Goal: Navigation & Orientation: Find specific page/section

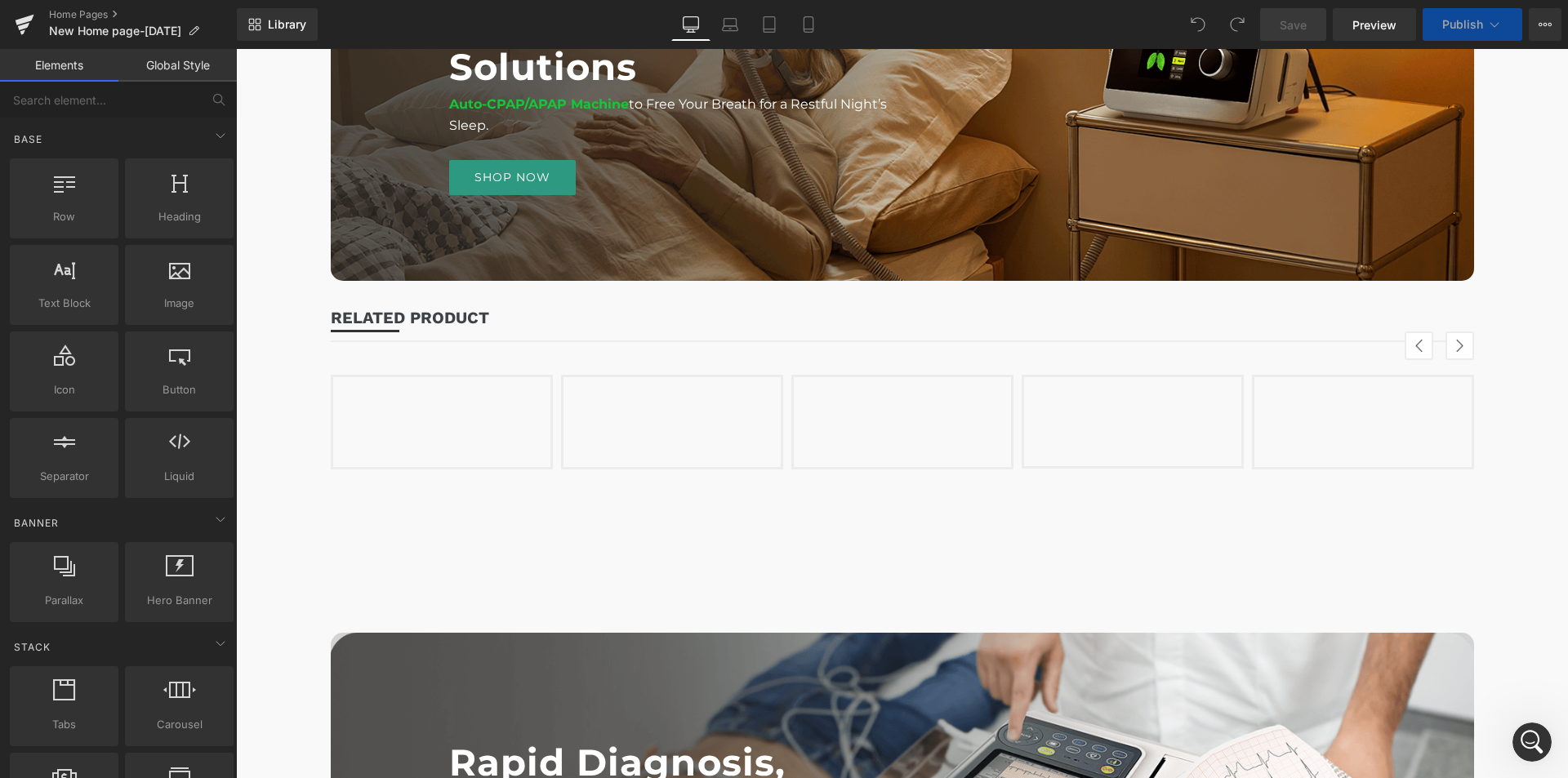
scroll to position [2449, 0]
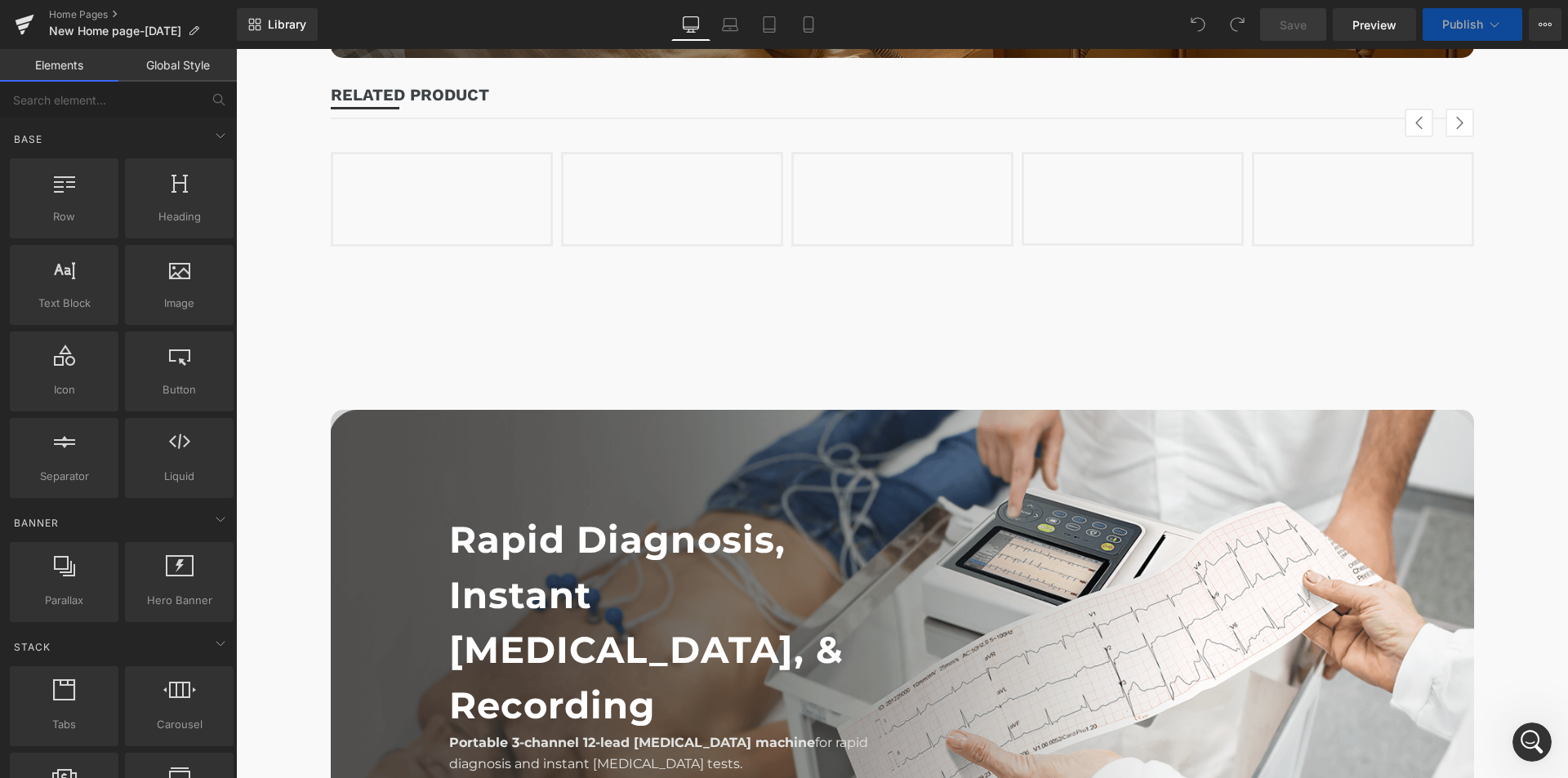
click at [478, 220] on div "(P) Image (P) Title (P) Price" at bounding box center [441, 198] width 184 height 40
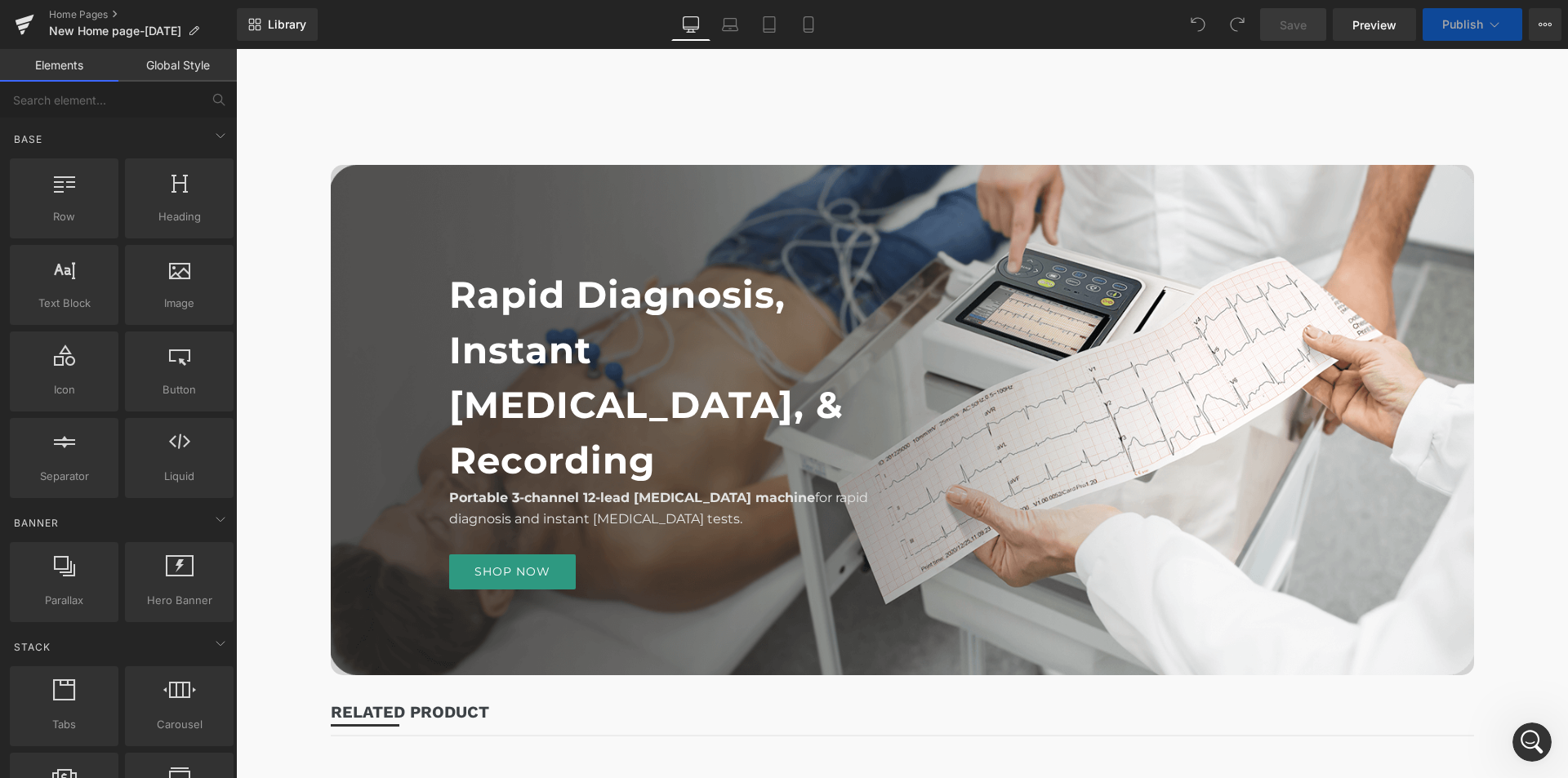
click at [705, 486] on h1 "Rapid Diagnosis, Instant [MEDICAL_DATA], & Recording" at bounding box center [676, 377] width 454 height 221
click at [501, 461] on h1 "Rapid Diagnosis, Instant [MEDICAL_DATA], & Recording" at bounding box center [676, 377] width 454 height 221
click at [599, 216] on div "Rapid Diagnosis, Instant ECG, & Recording Heading Portable 3-channel 12-lead EC…" at bounding box center [902, 458] width 1143 height 636
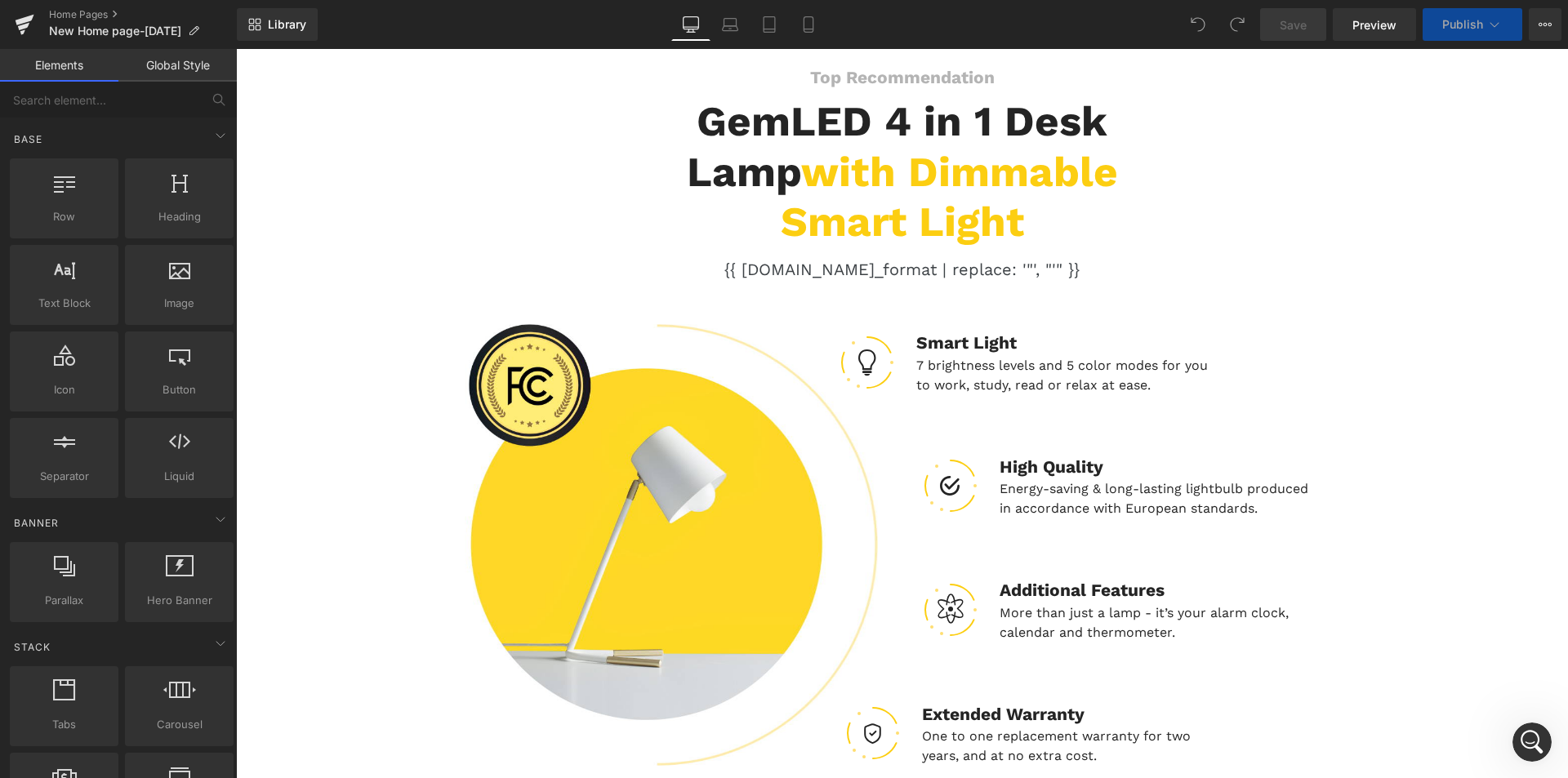
scroll to position [8393, 0]
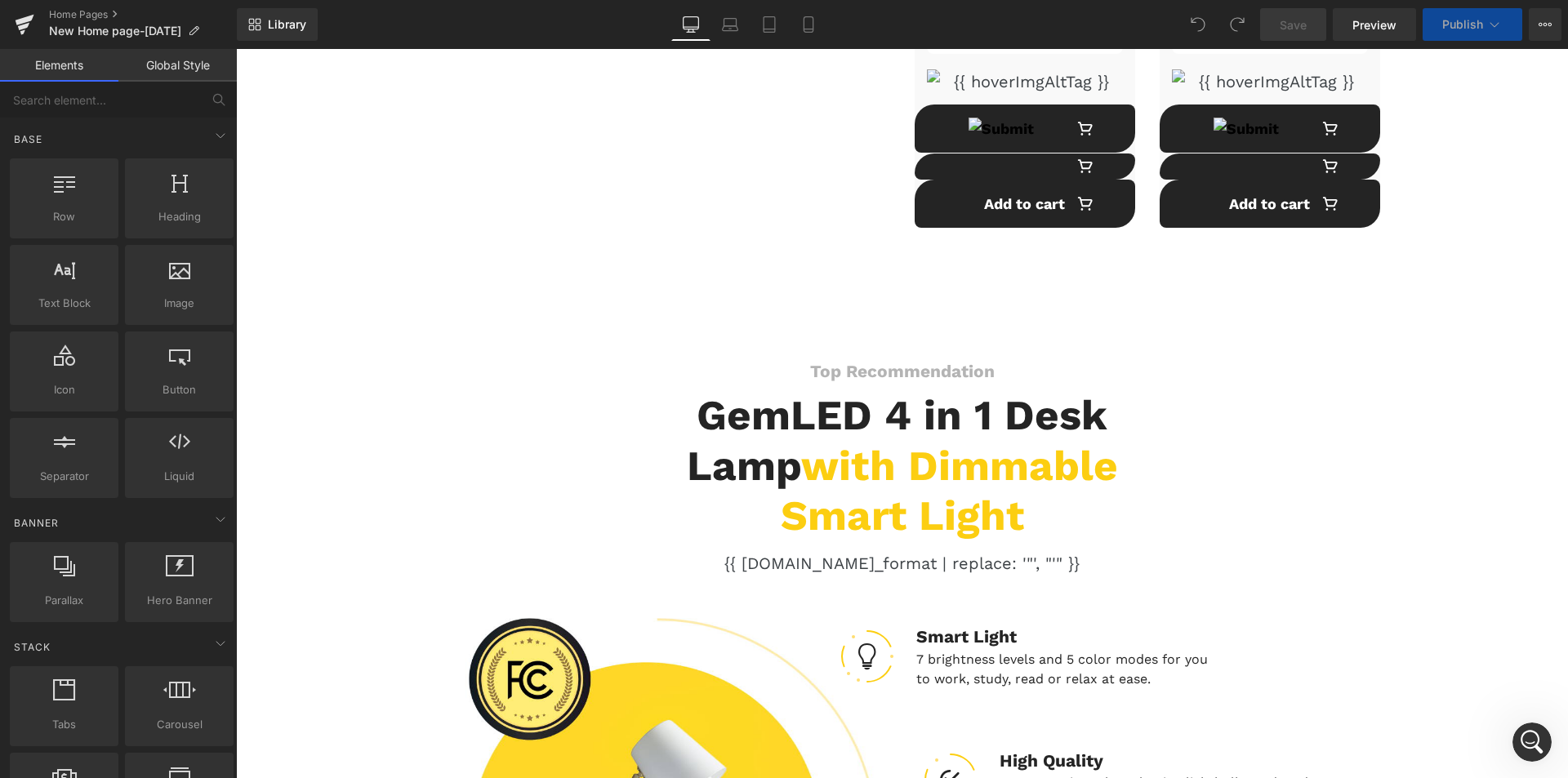
click at [706, 358] on h4 "Top Recommendation" at bounding box center [902, 372] width 545 height 26
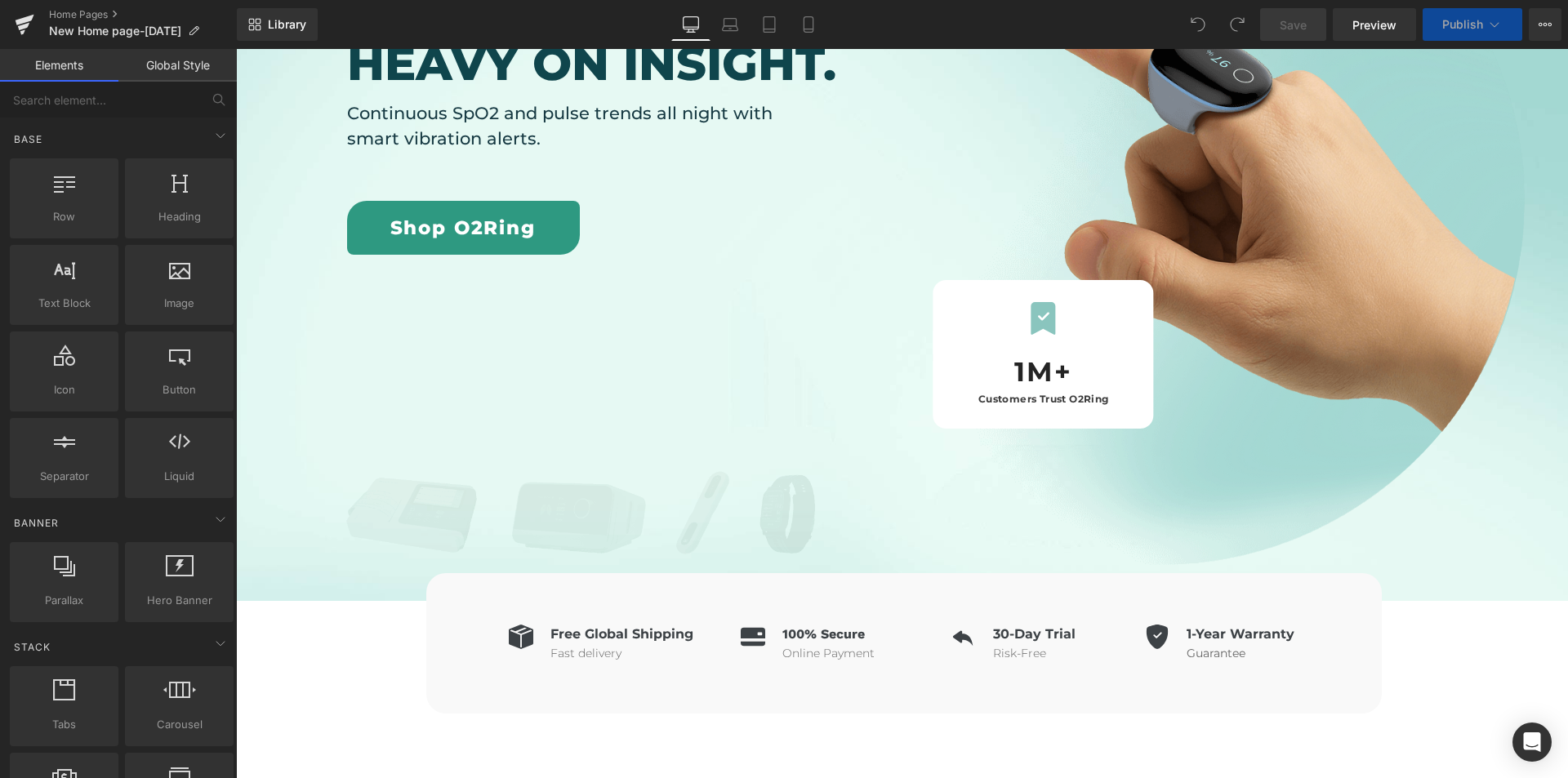
scroll to position [326, 0]
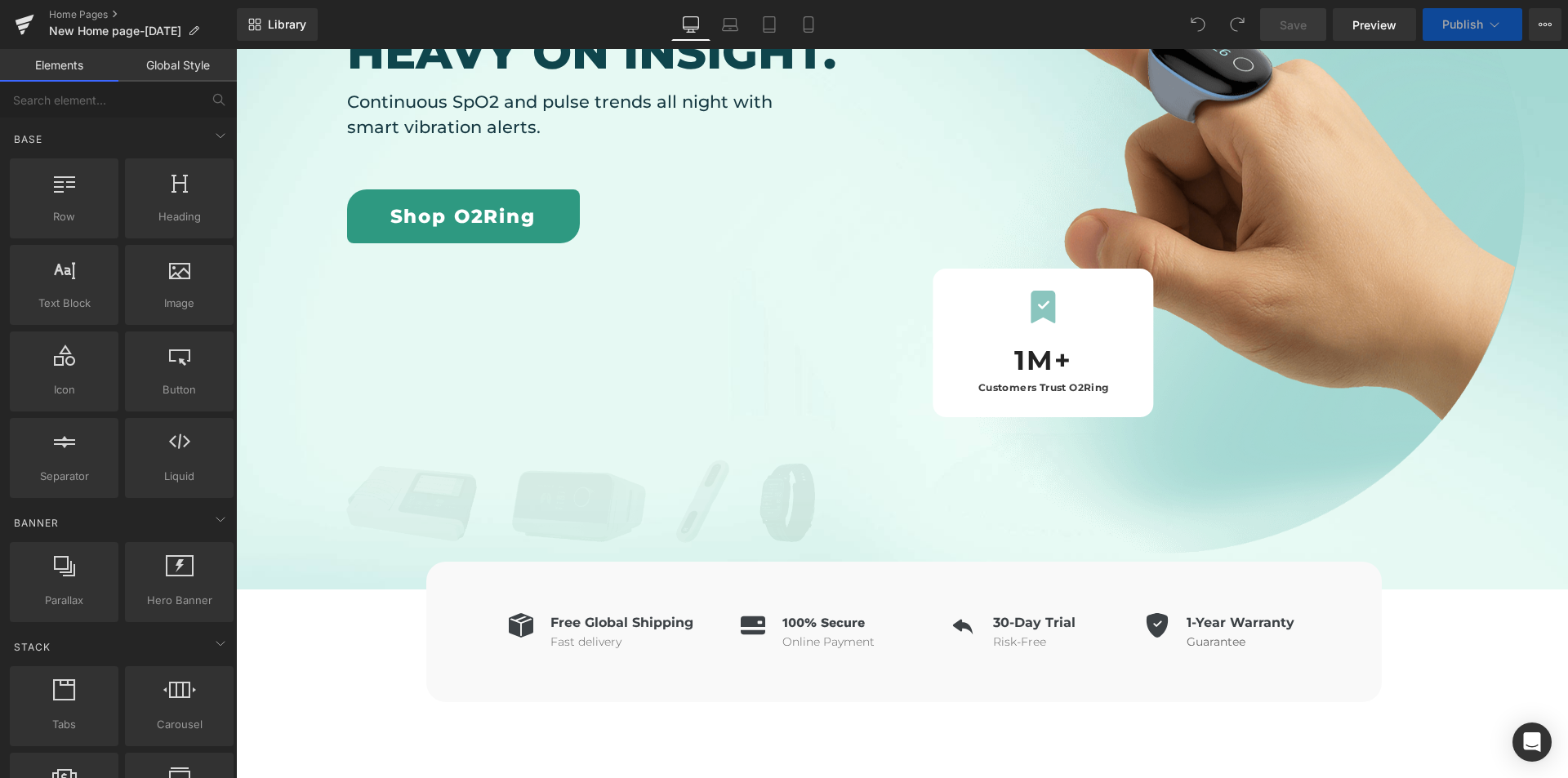
click at [715, 272] on div "Light on your finger. Heavy on insight. Continuous SpO2 and pulse trends all ni…" at bounding box center [578, 207] width 463 height 738
click at [1014, 311] on div at bounding box center [1043, 312] width 196 height 43
click at [1032, 387] on strong "Customers Trust O2Ring" at bounding box center [1043, 387] width 131 height 12
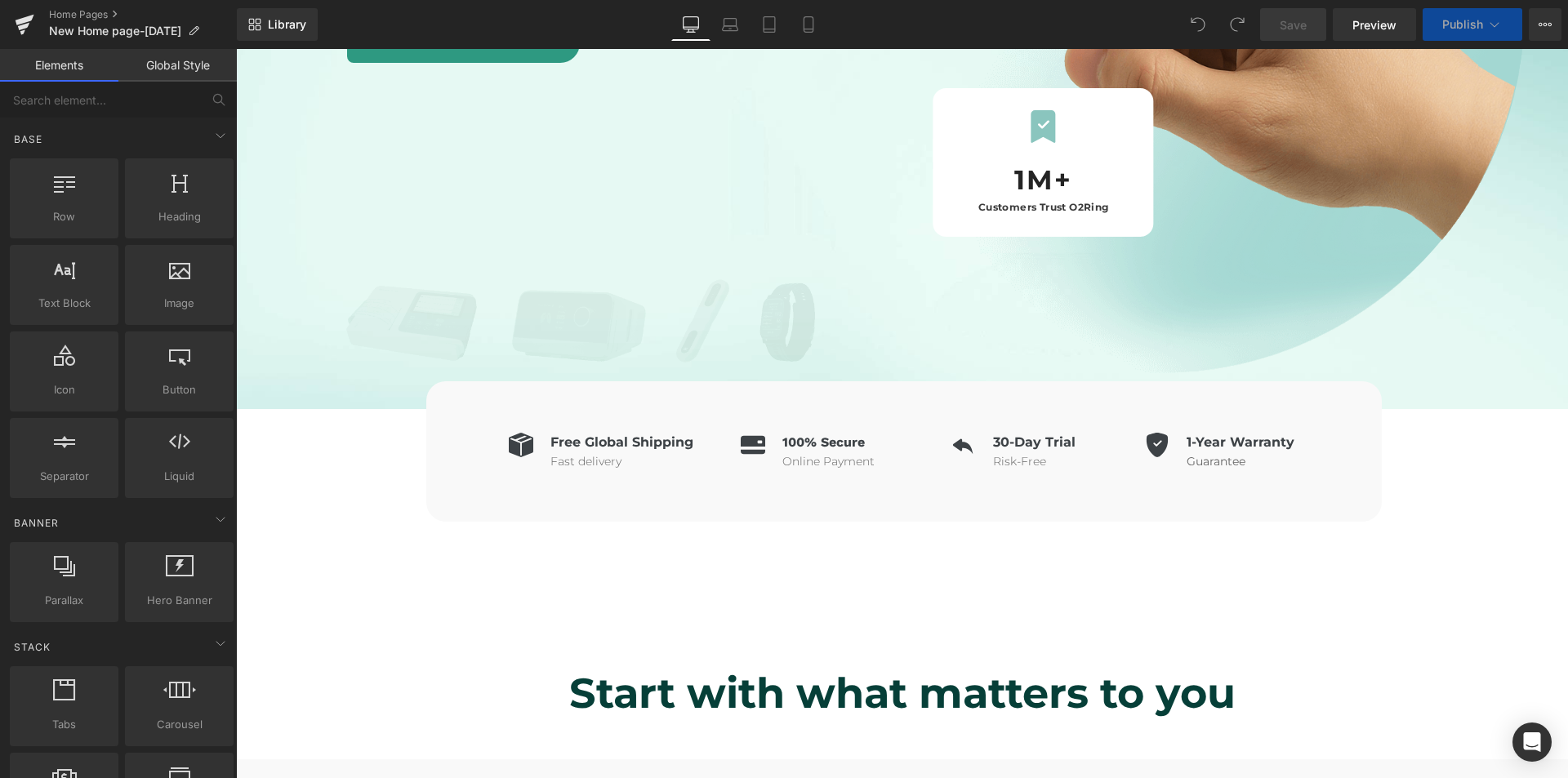
scroll to position [653, 0]
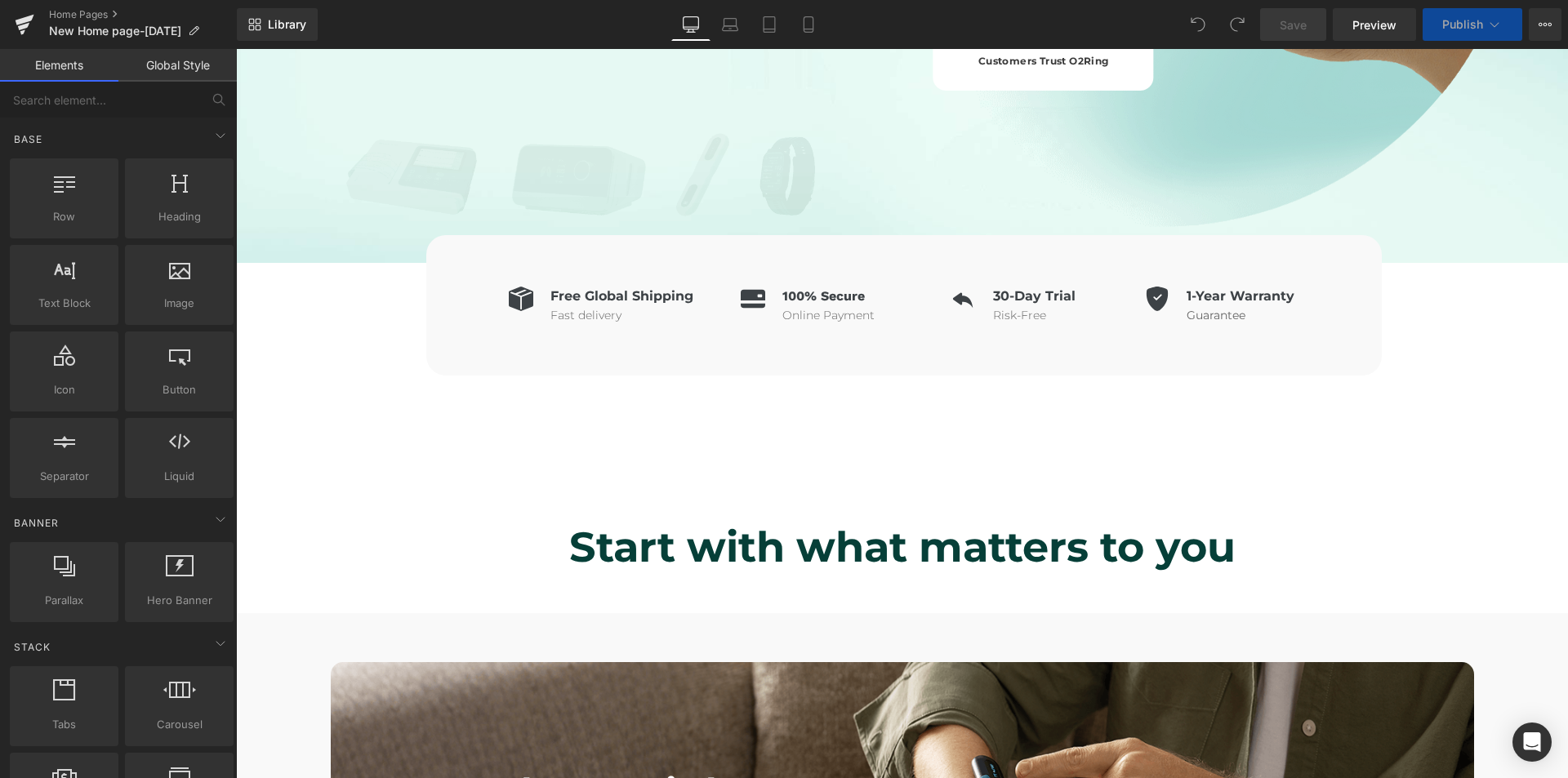
click at [495, 290] on div at bounding box center [520, 304] width 52 height 35
click at [640, 303] on h6 "Free Global Shipping" at bounding box center [621, 296] width 143 height 20
click at [795, 530] on b "Start with what matters to you" at bounding box center [902, 547] width 666 height 50
click at [800, 562] on b "Start with what matters to you" at bounding box center [902, 547] width 666 height 50
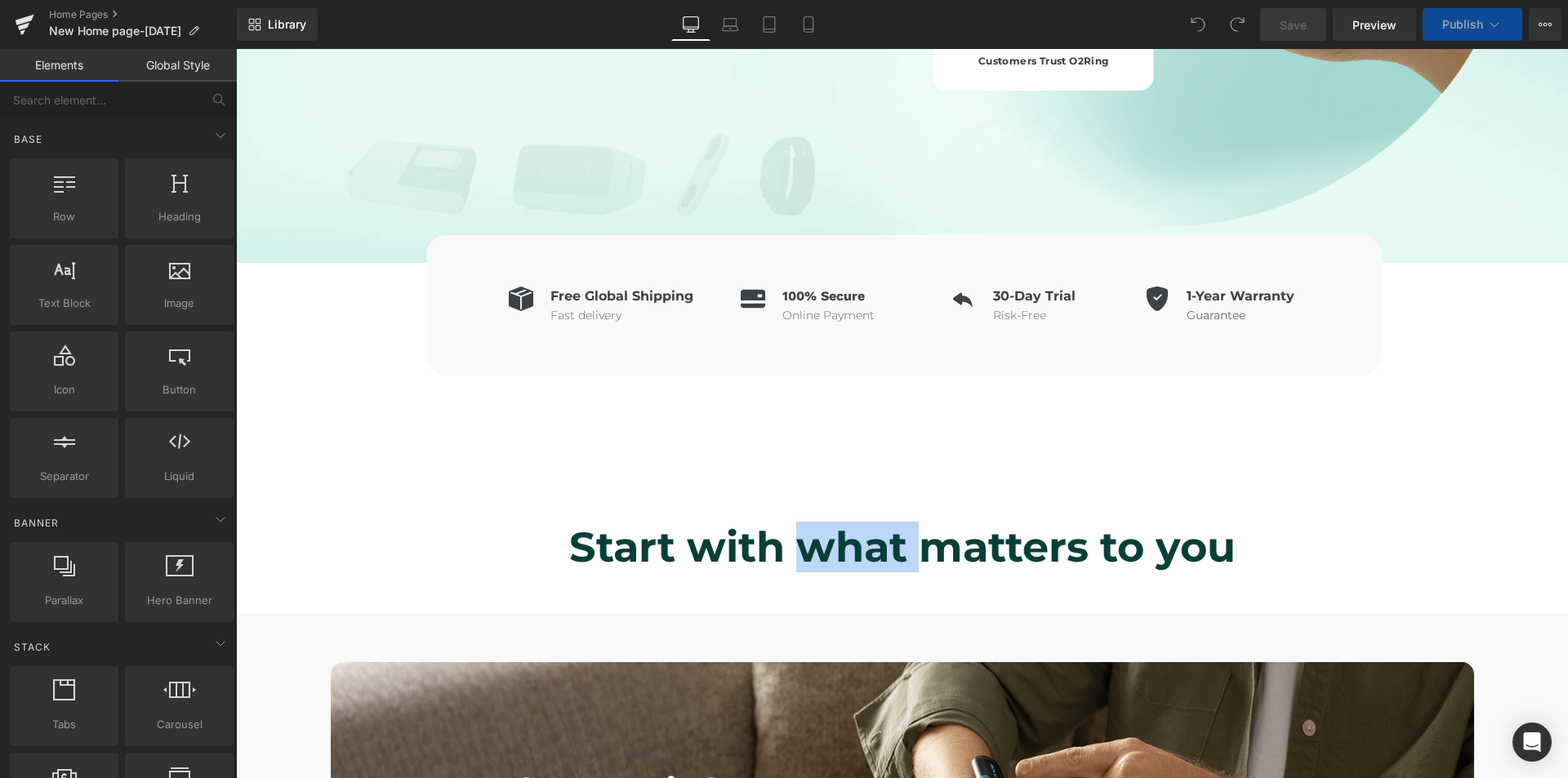
click at [801, 562] on b "Start with what matters to you" at bounding box center [902, 547] width 666 height 50
click at [591, 548] on b "Start with what matters to you" at bounding box center [902, 547] width 666 height 50
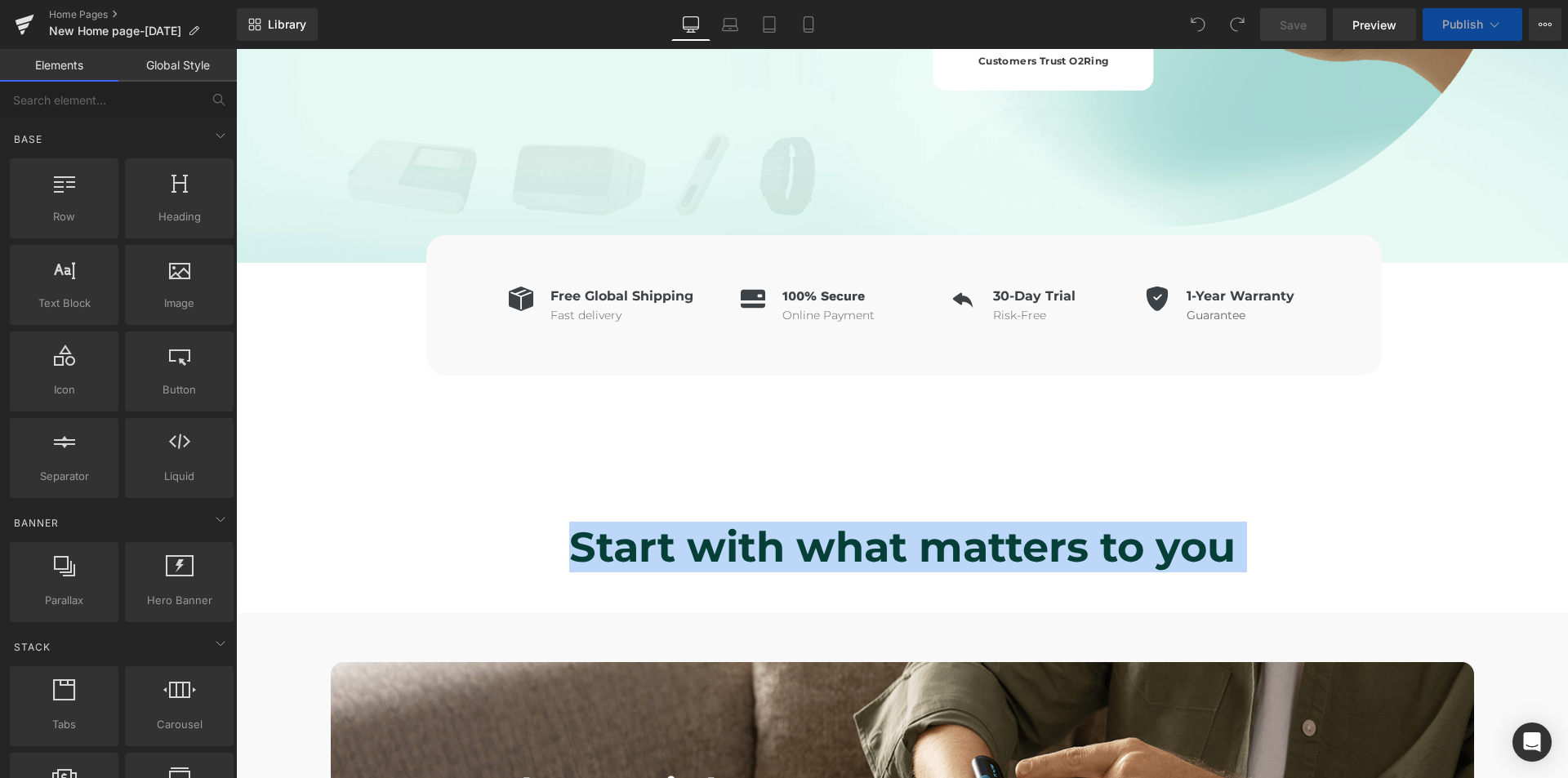
click at [591, 548] on b "Start with what matters to you" at bounding box center [902, 547] width 666 height 50
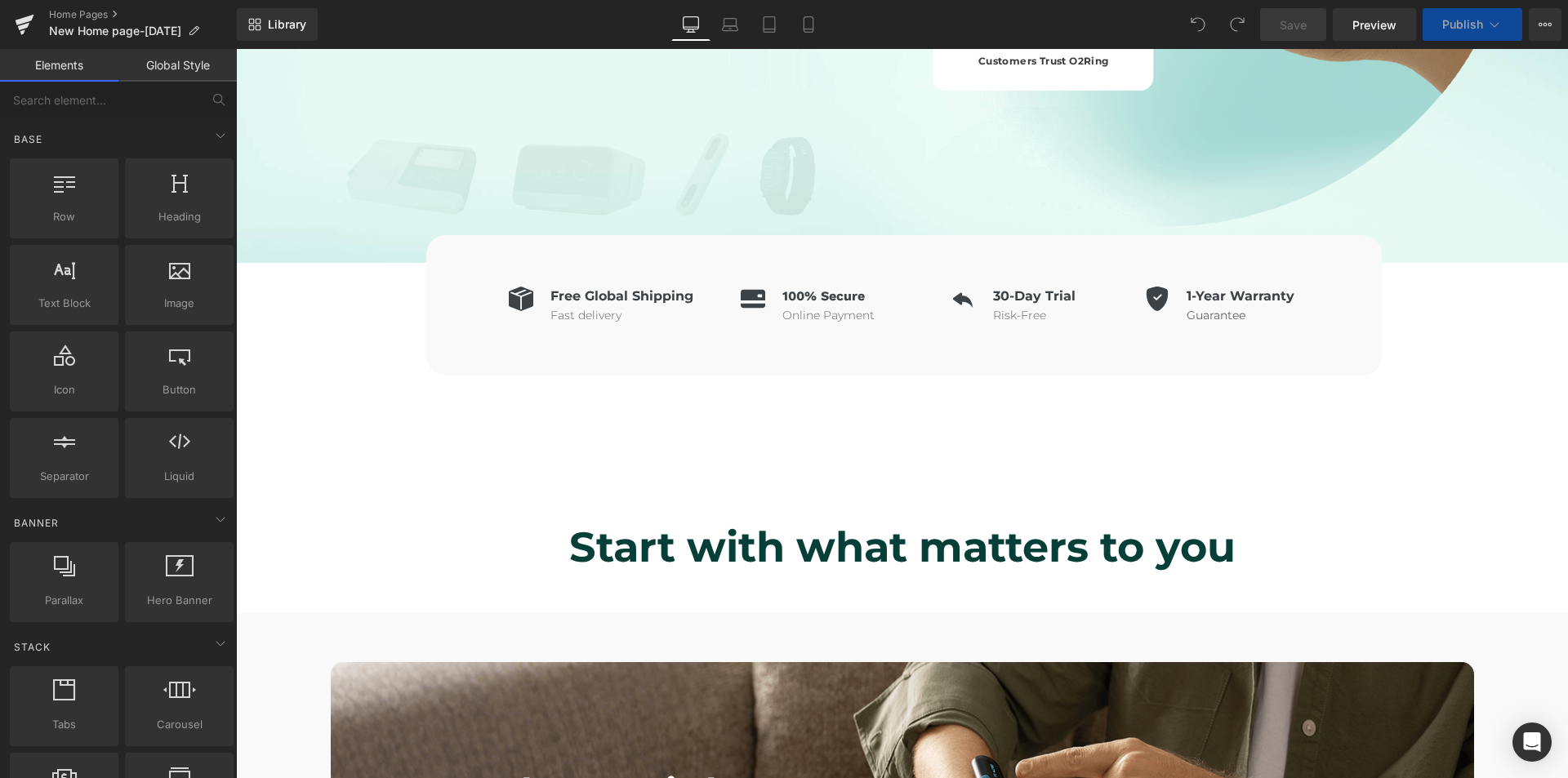
click at [611, 202] on div "Icon Free Global Shipping Heading Fast delivery Text Block Icon List Icon 100% …" at bounding box center [902, 319] width 1332 height 244
click at [440, 211] on div "Icon Free Global Shipping Heading Fast delivery Text Block Icon List Icon 100% …" at bounding box center [902, 319] width 1332 height 244
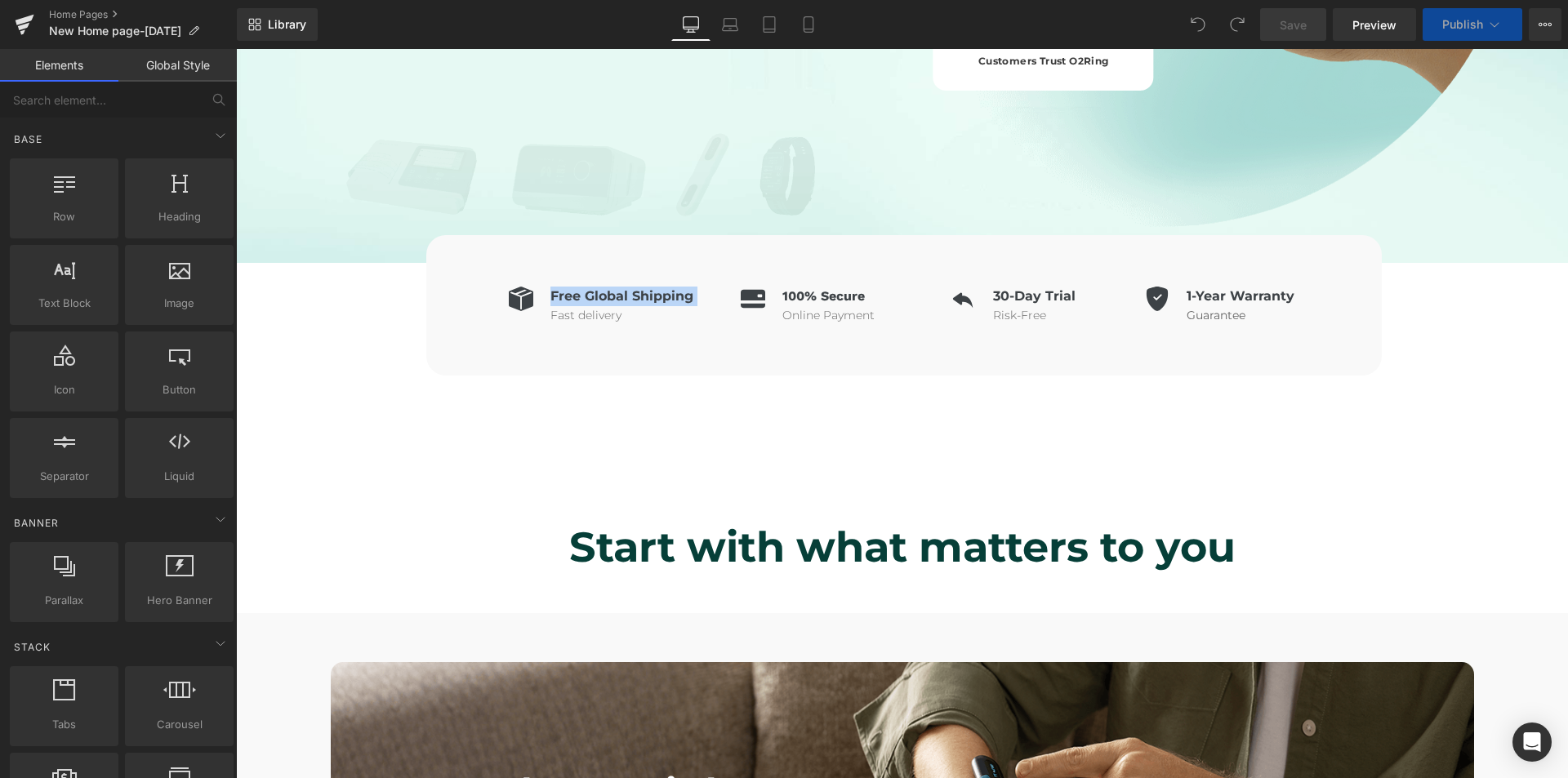
scroll to position [980, 0]
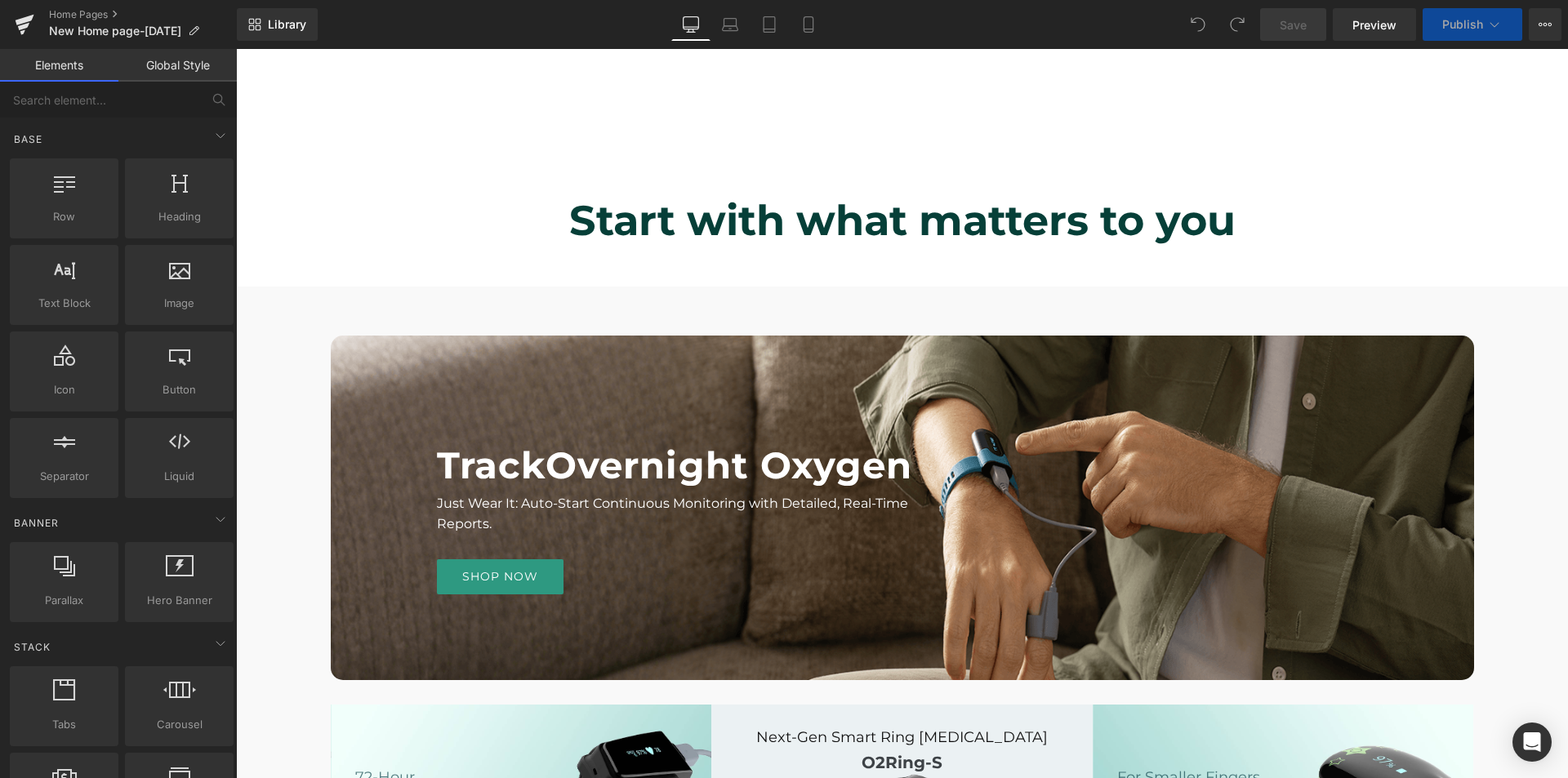
click at [479, 534] on p "Just Wear It: Auto-Start Continuous Monitoring with Detailed, Real-Time Reports." at bounding box center [676, 514] width 478 height 41
click at [843, 594] on div "Shop now" at bounding box center [676, 576] width 478 height 35
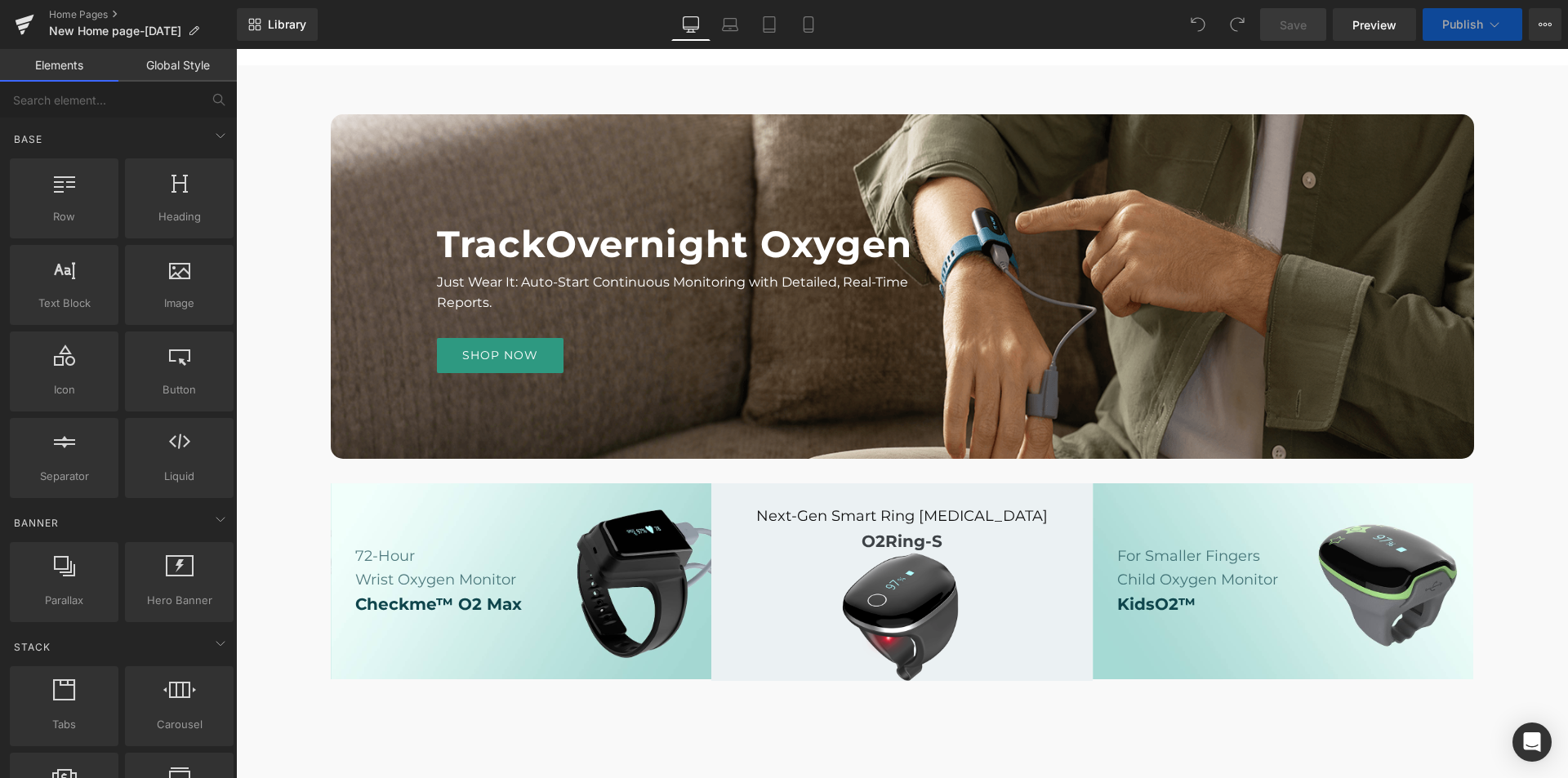
scroll to position [1224, 0]
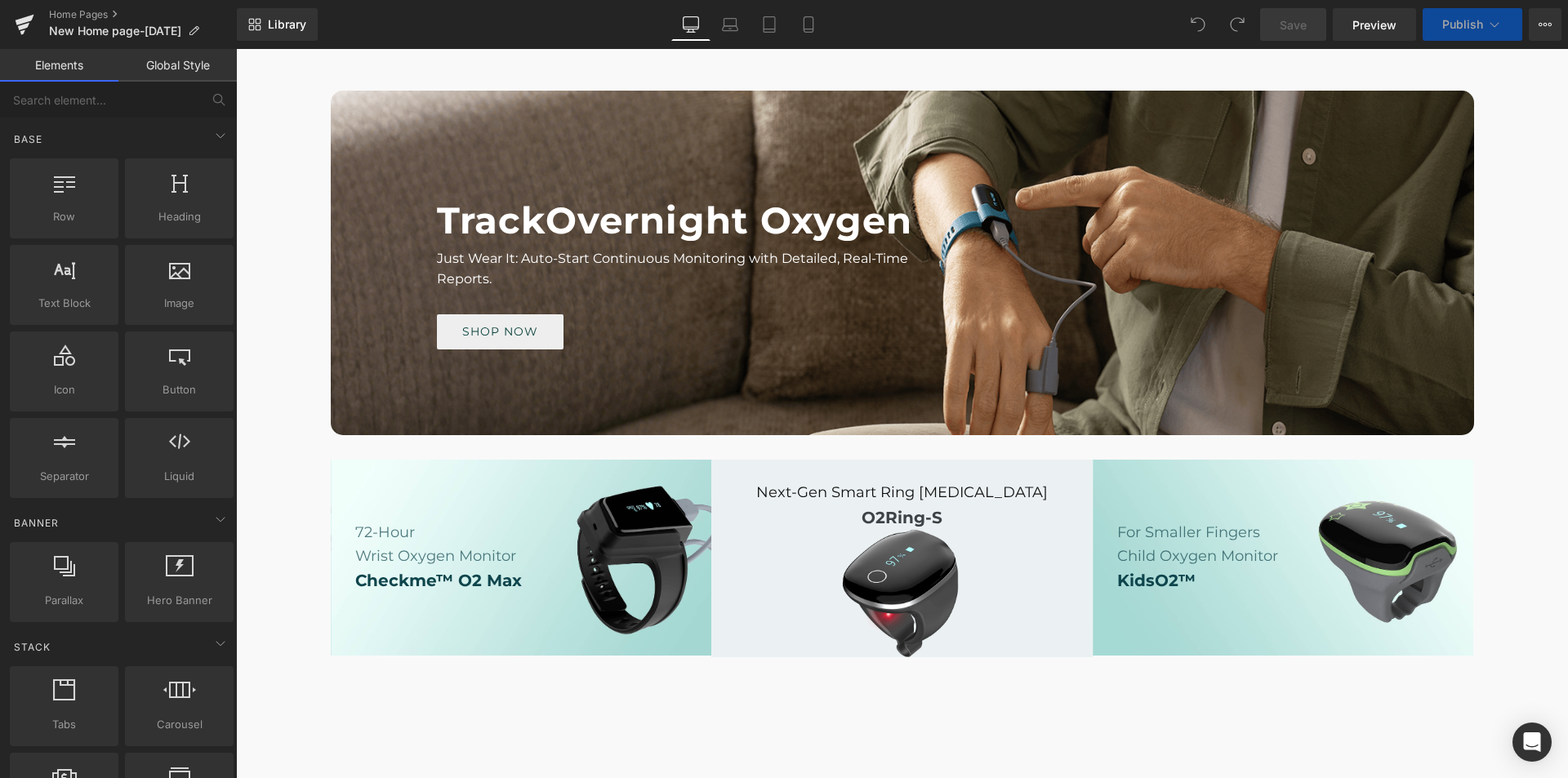
click at [511, 340] on span "Shop now" at bounding box center [500, 331] width 77 height 17
click at [688, 415] on div at bounding box center [902, 263] width 1143 height 344
drag, startPoint x: 541, startPoint y: 633, endPoint x: 825, endPoint y: 614, distance: 284.6
click at [541, 594] on p "Checkme™ O2 Max" at bounding box center [527, 581] width 344 height 26
click at [973, 618] on div at bounding box center [902, 557] width 382 height 197
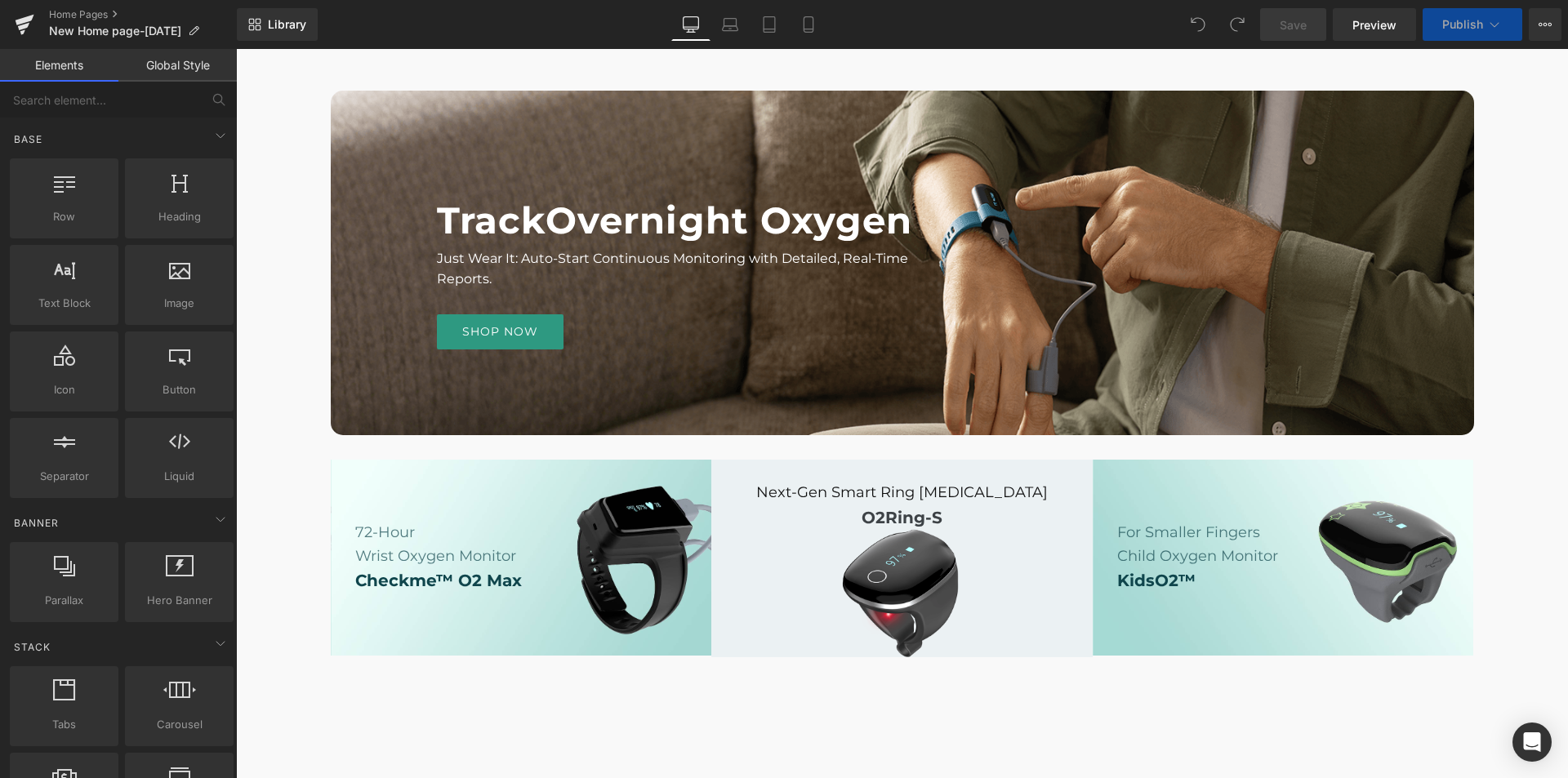
click at [976, 618] on div at bounding box center [902, 557] width 382 height 197
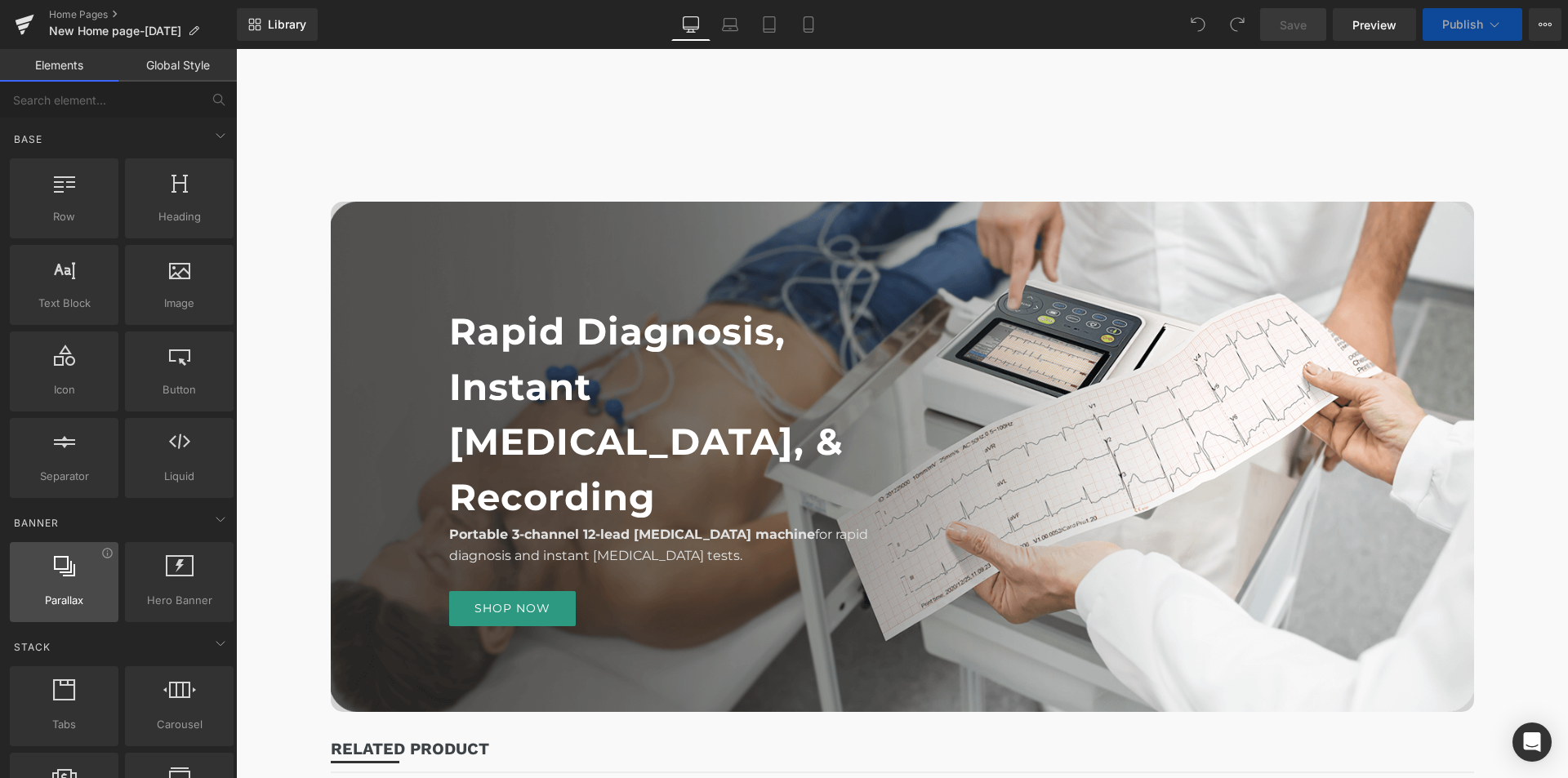
scroll to position [2693, 0]
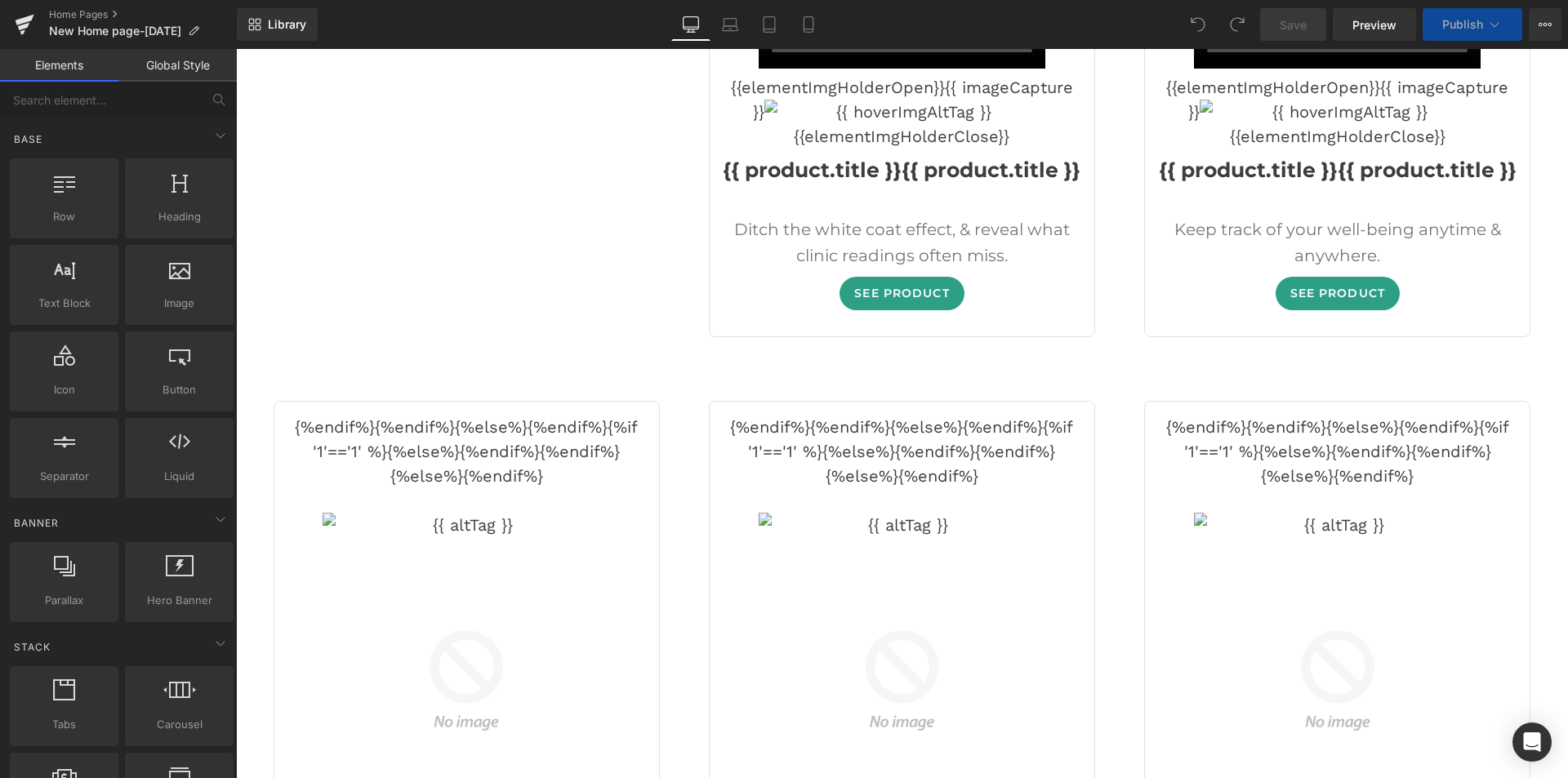
click at [796, 501] on button "3D model" at bounding box center [866, 720] width 287 height 611
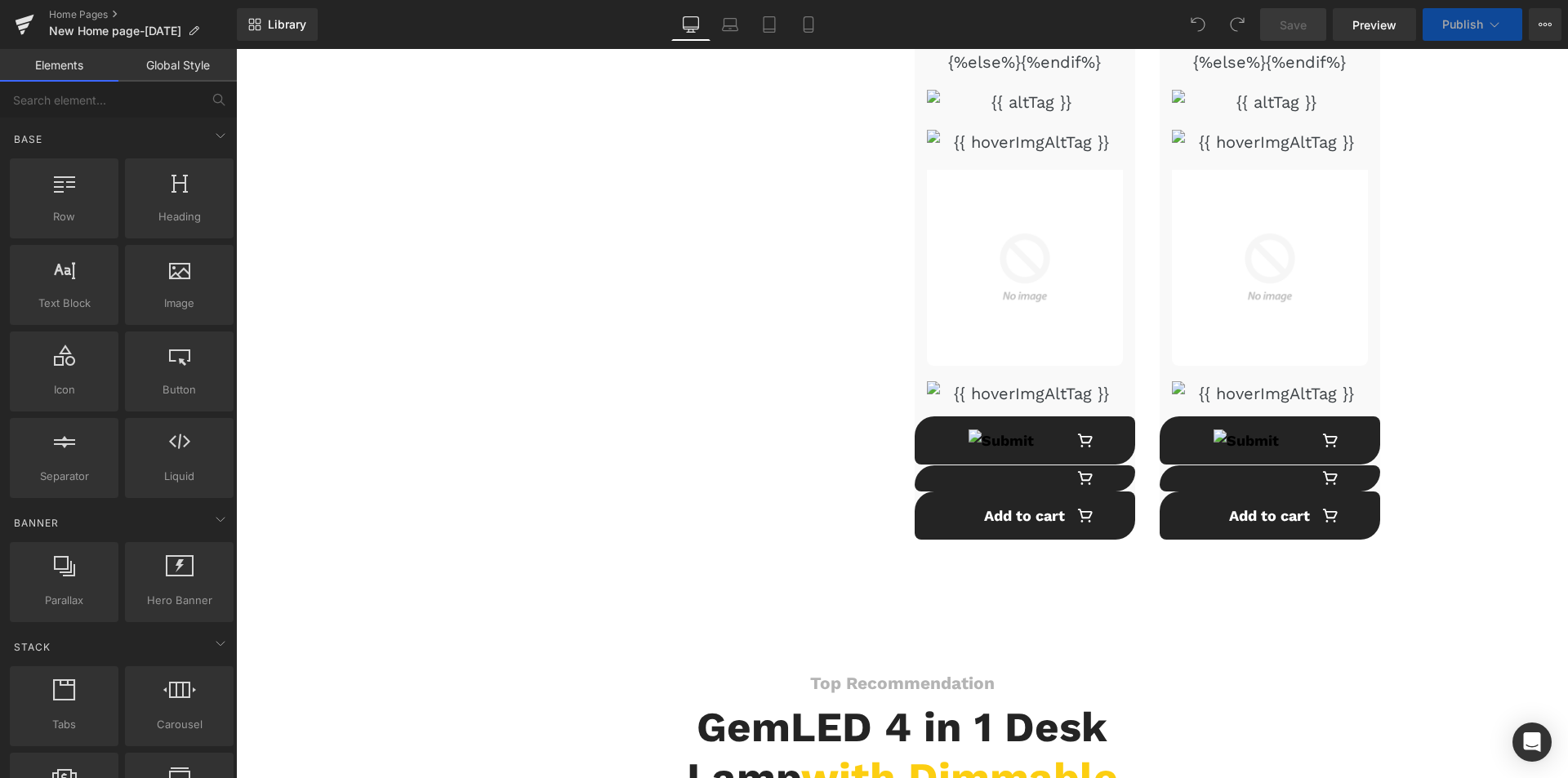
scroll to position [8489, 0]
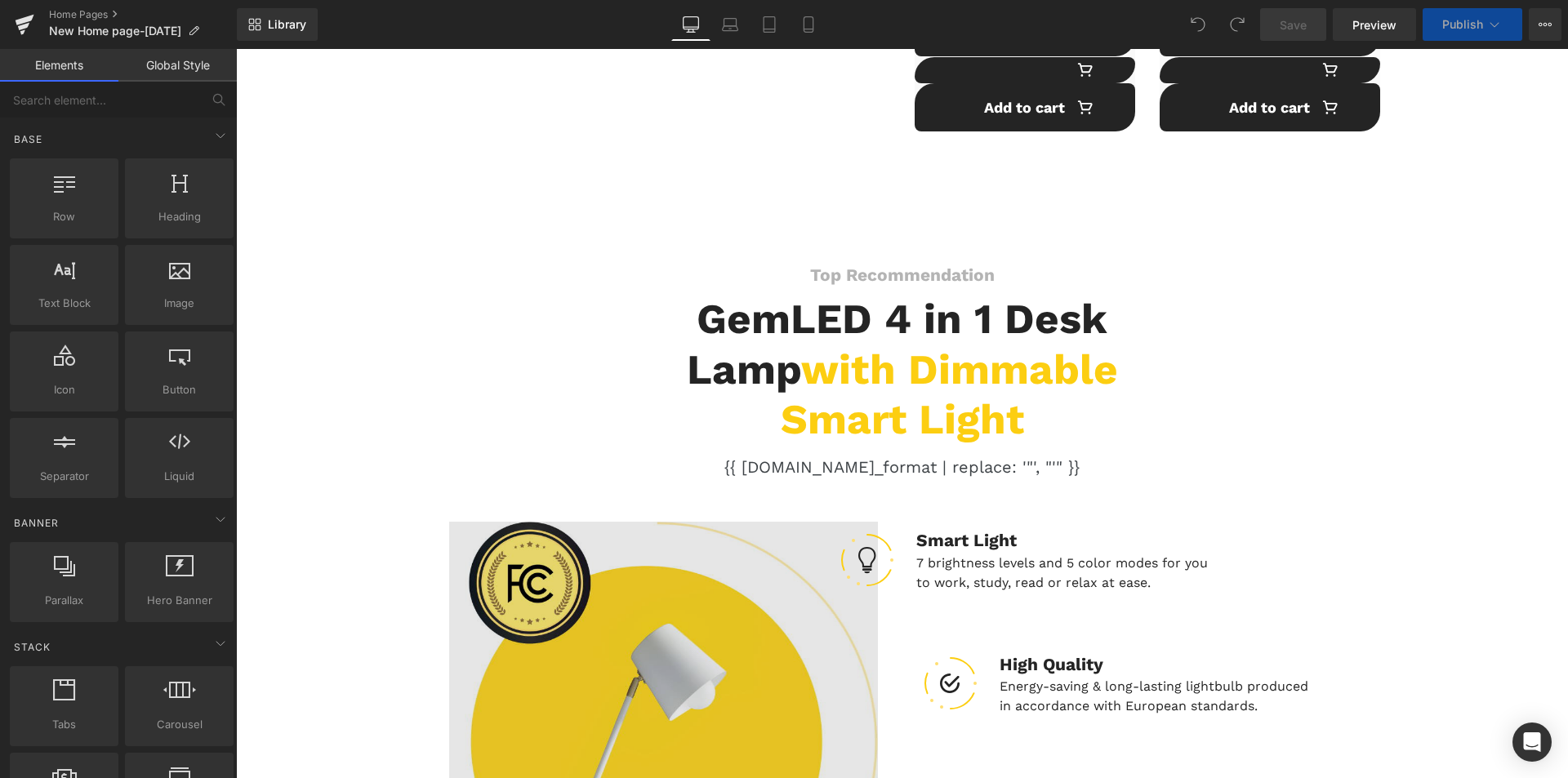
click at [454, 522] on img at bounding box center [663, 742] width 429 height 441
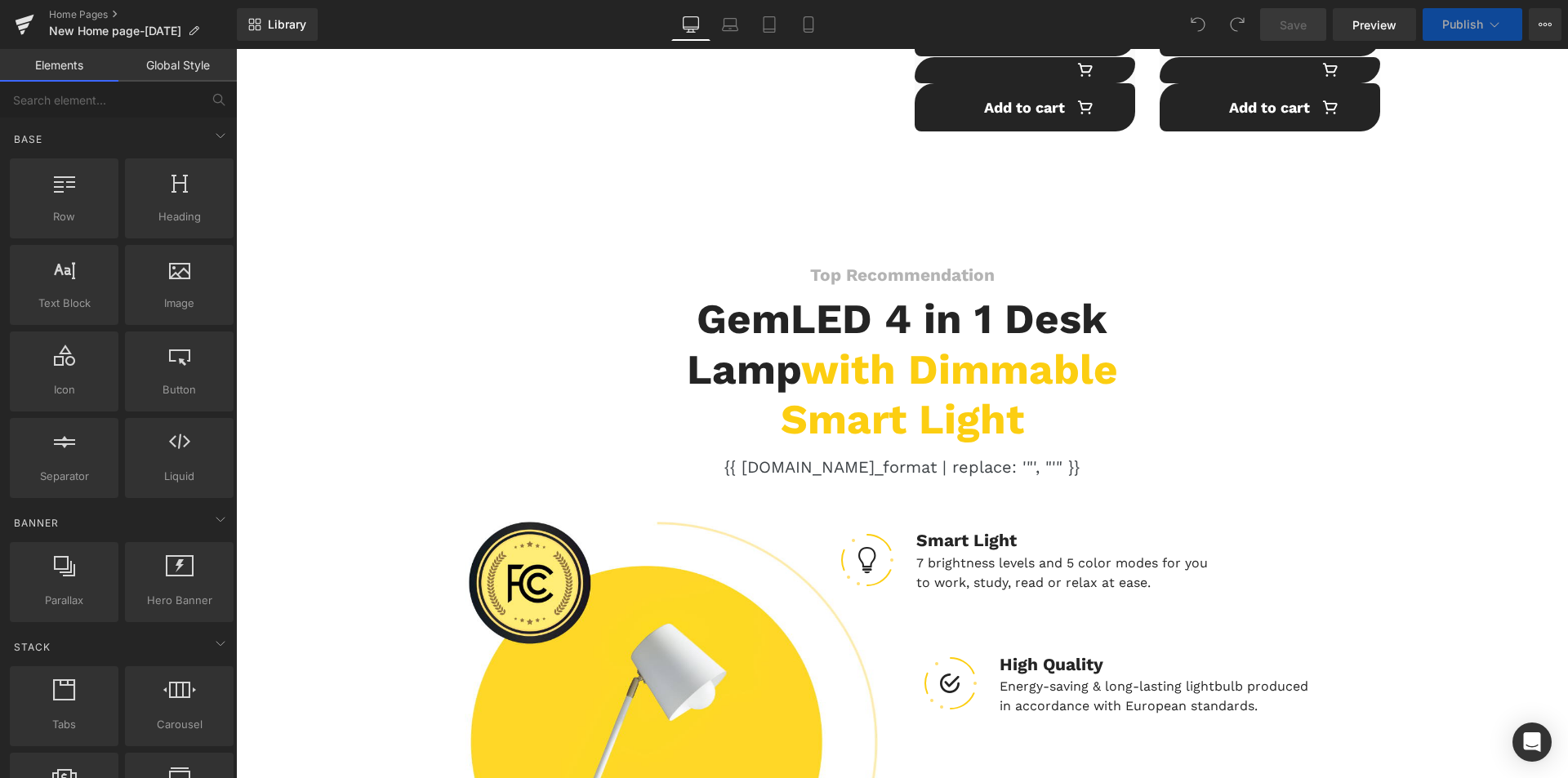
click at [781, 345] on font "with Dimmable Smart Light" at bounding box center [949, 394] width 337 height 98
click at [716, 295] on b "GemLED 4 in 1 Desk Lamp with Dimmable Smart Light" at bounding box center [902, 368] width 431 height 148
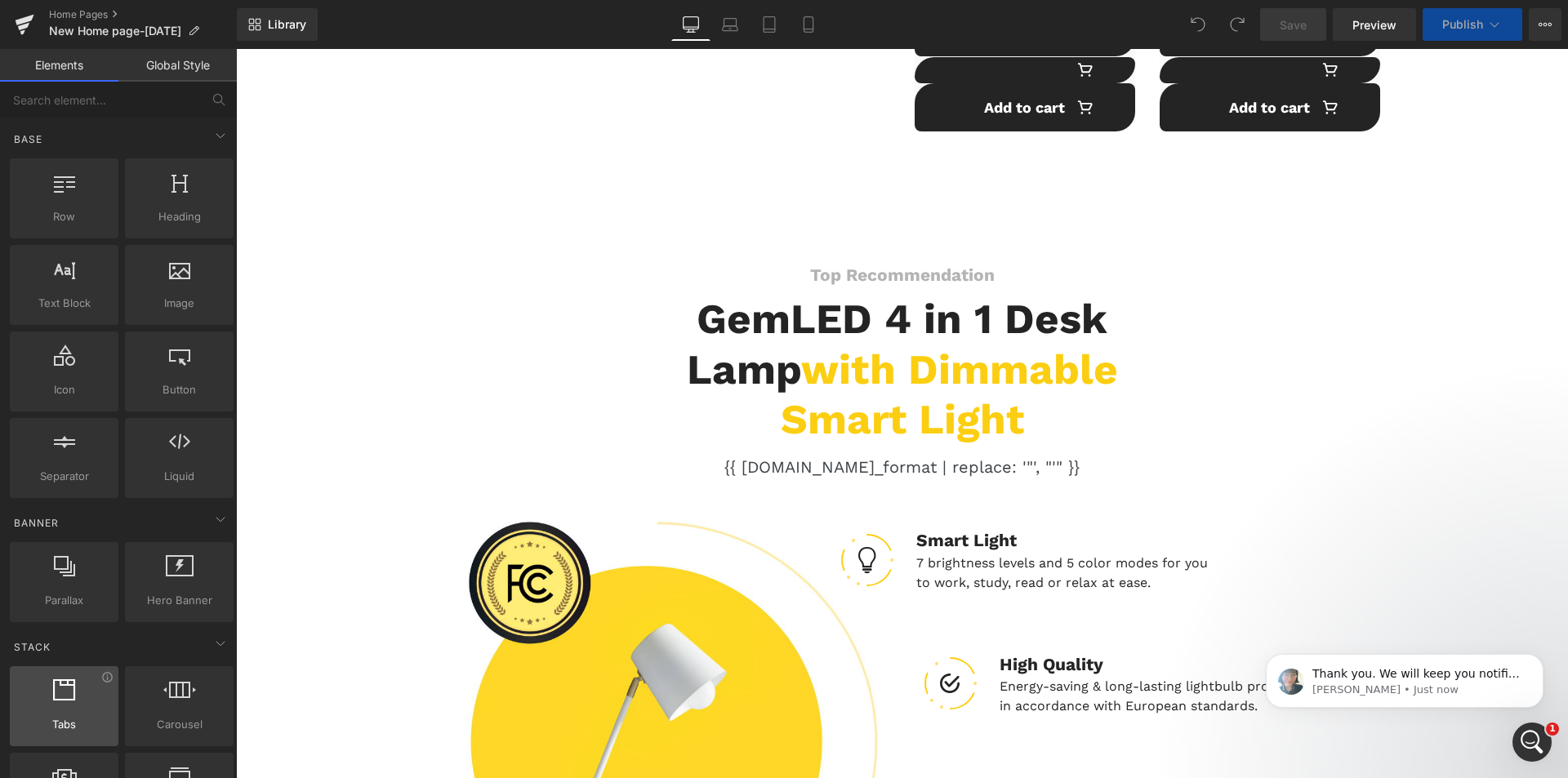
scroll to position [0, 0]
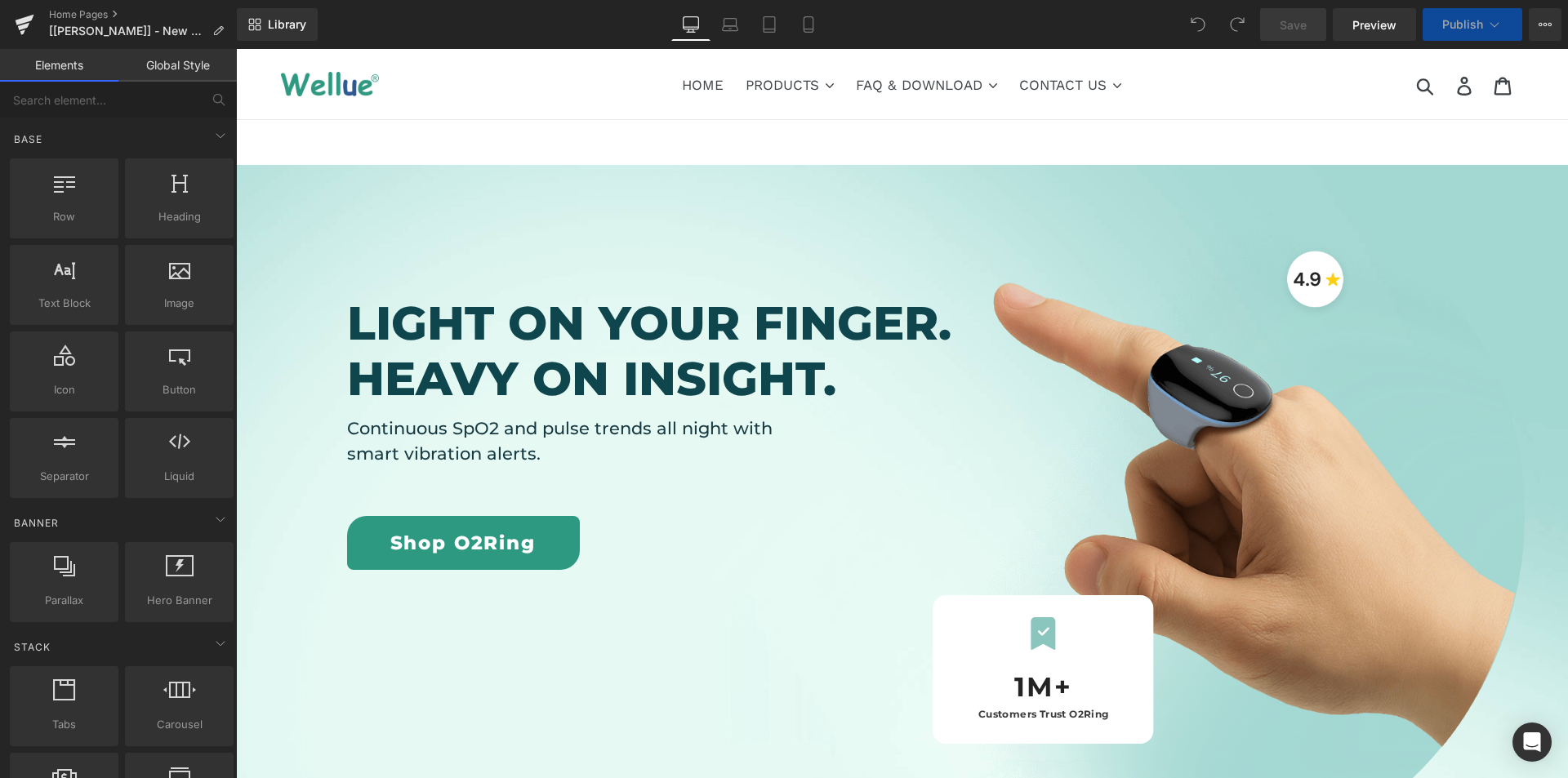
click at [834, 223] on div "1M+ Customers Trust O2Ring" at bounding box center [1133, 546] width 648 height 714
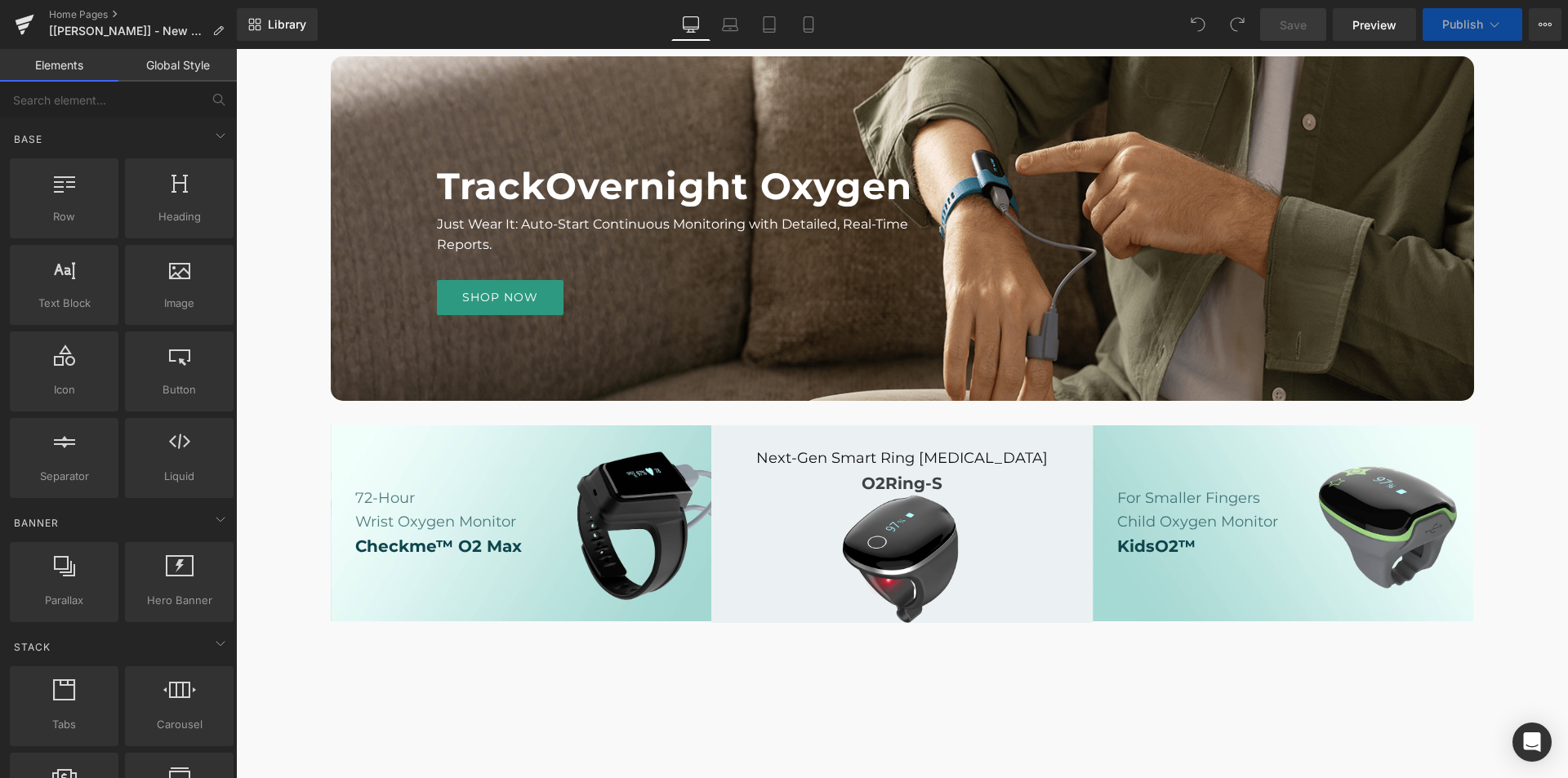
scroll to position [1388, 0]
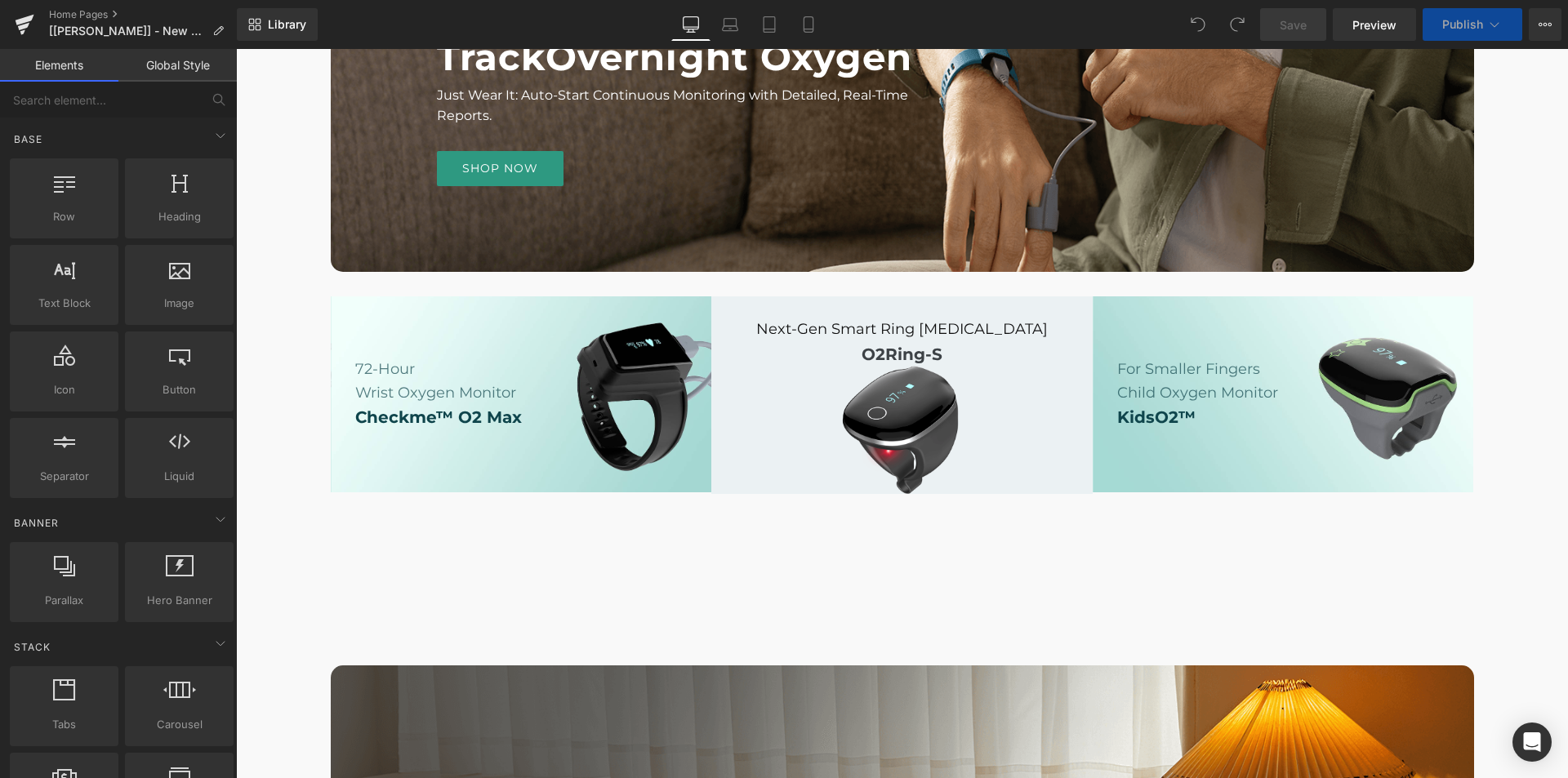
click at [692, 493] on div at bounding box center [521, 395] width 382 height 197
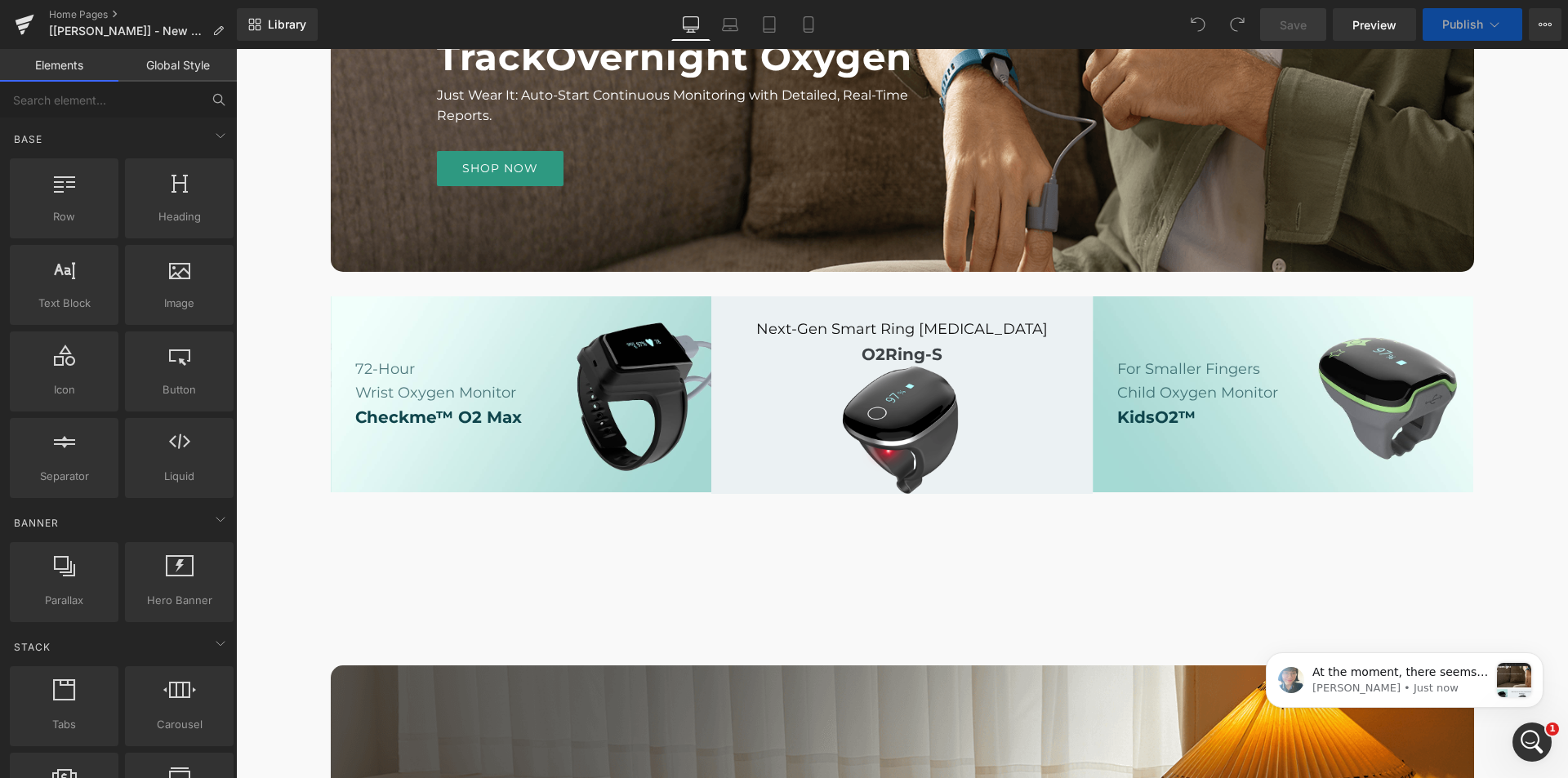
scroll to position [0, 0]
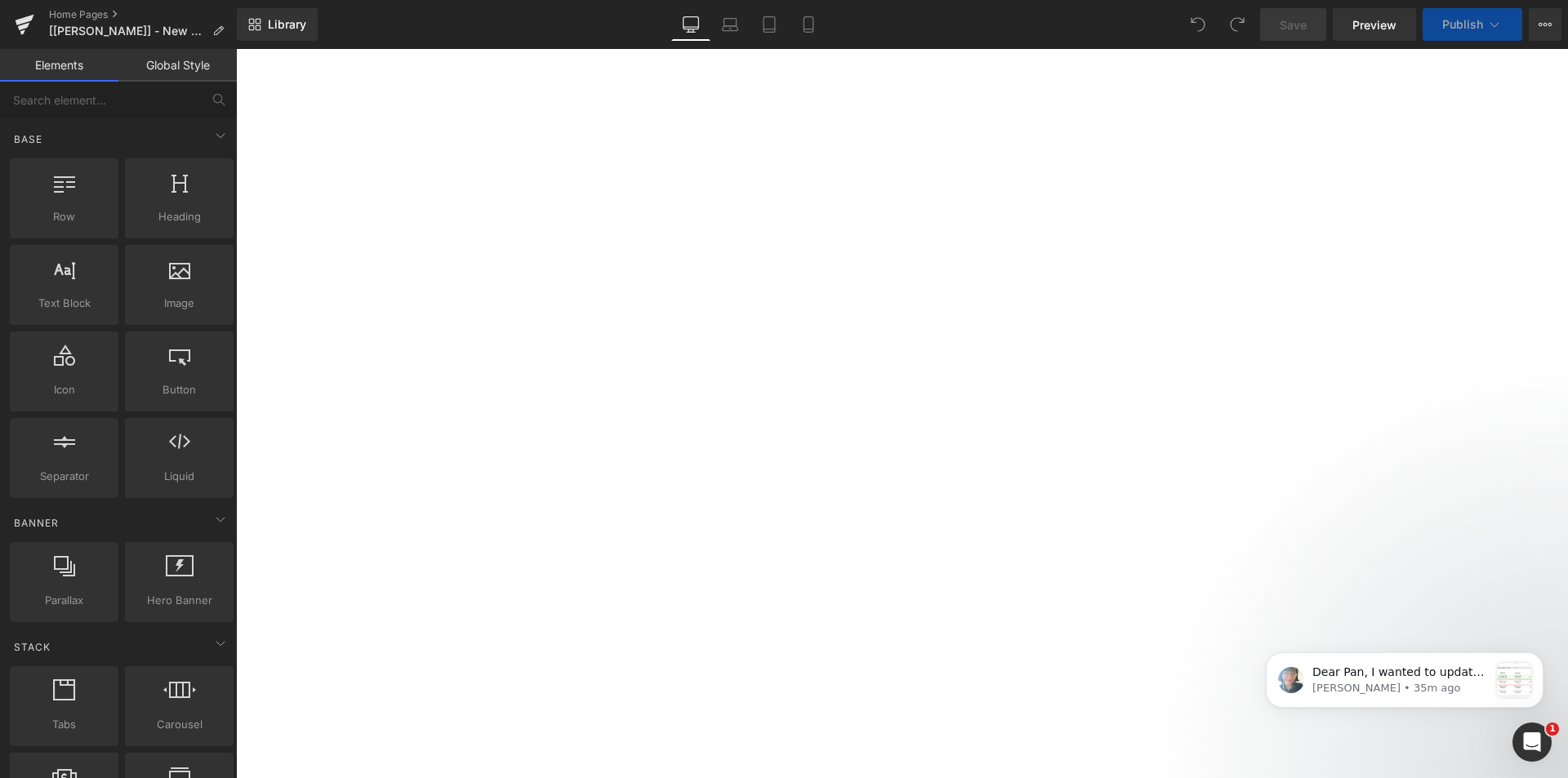
scroll to position [402, 0]
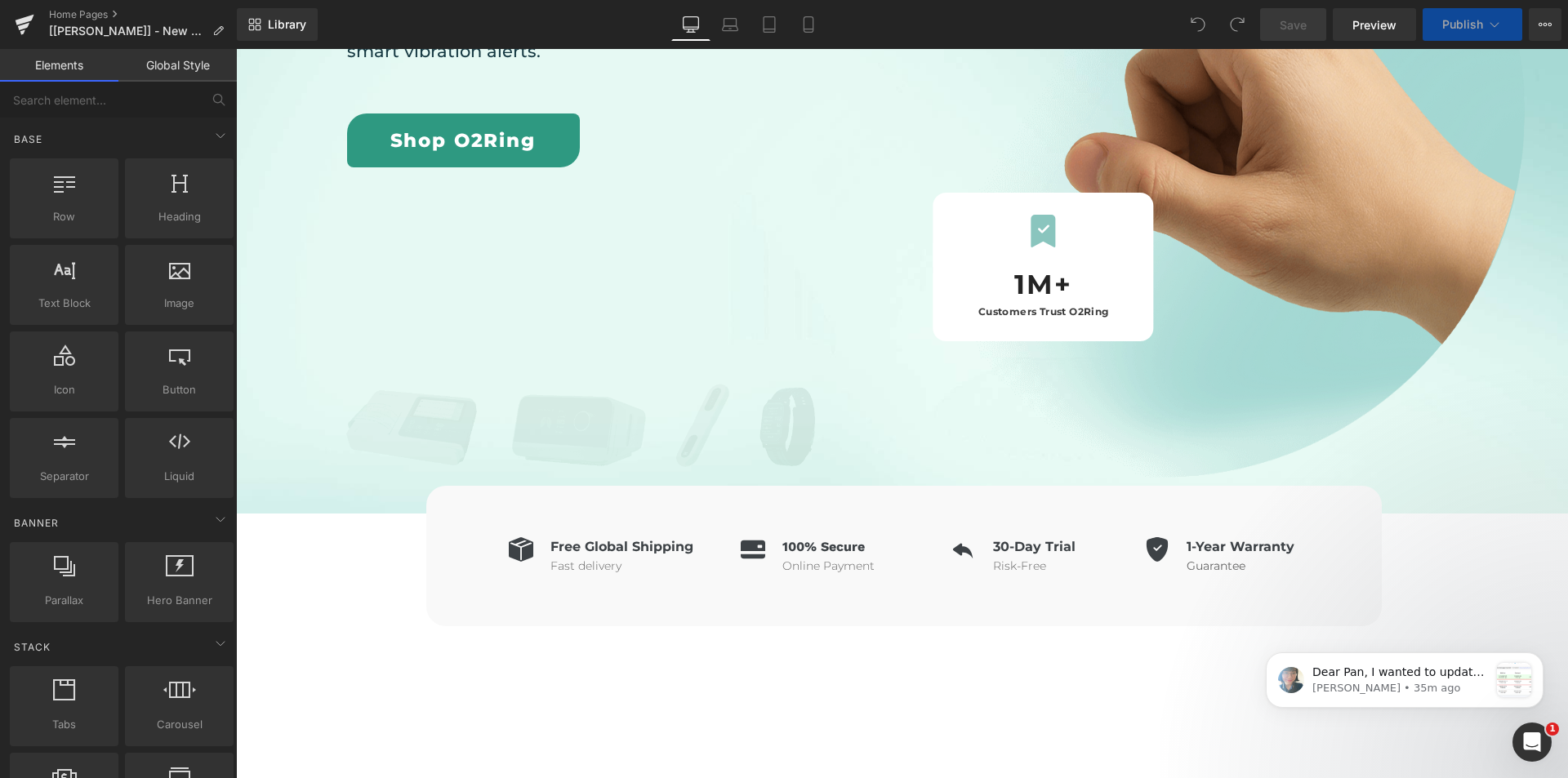
click at [638, 472] on div "Icon Free Global Shipping Heading Fast delivery Text Block Icon List Icon 100% …" at bounding box center [902, 570] width 1332 height 244
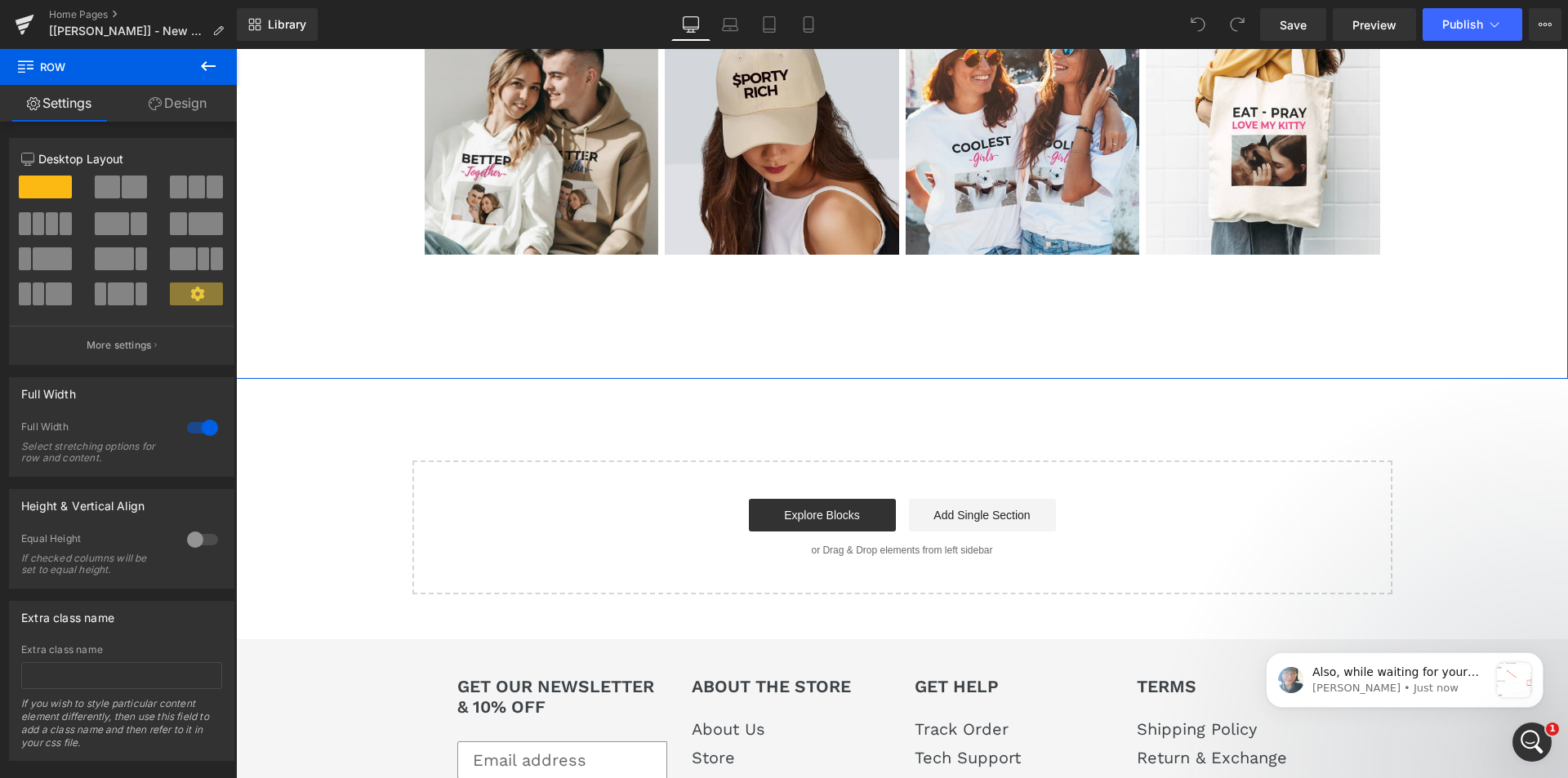
scroll to position [11302, 0]
